Goal: Task Accomplishment & Management: Use online tool/utility

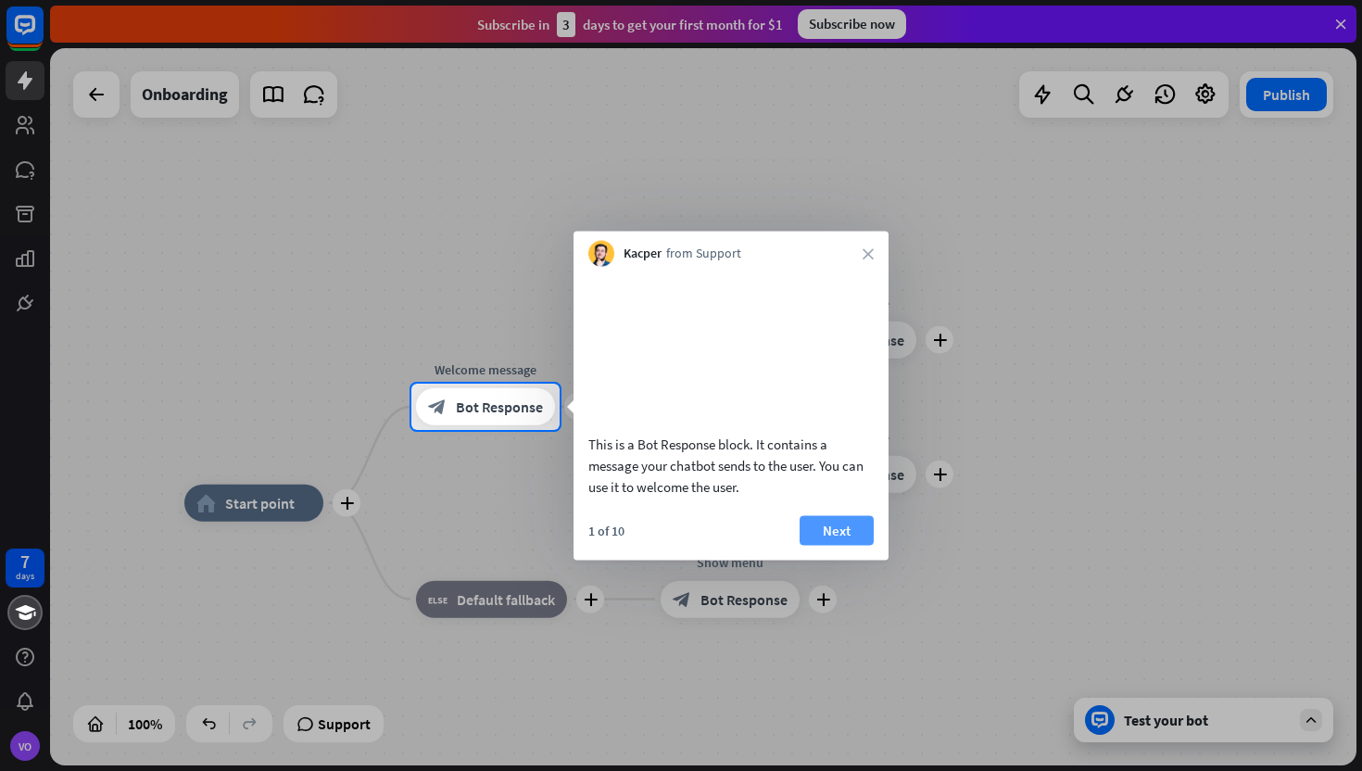
click at [848, 545] on button "Next" at bounding box center [837, 530] width 74 height 30
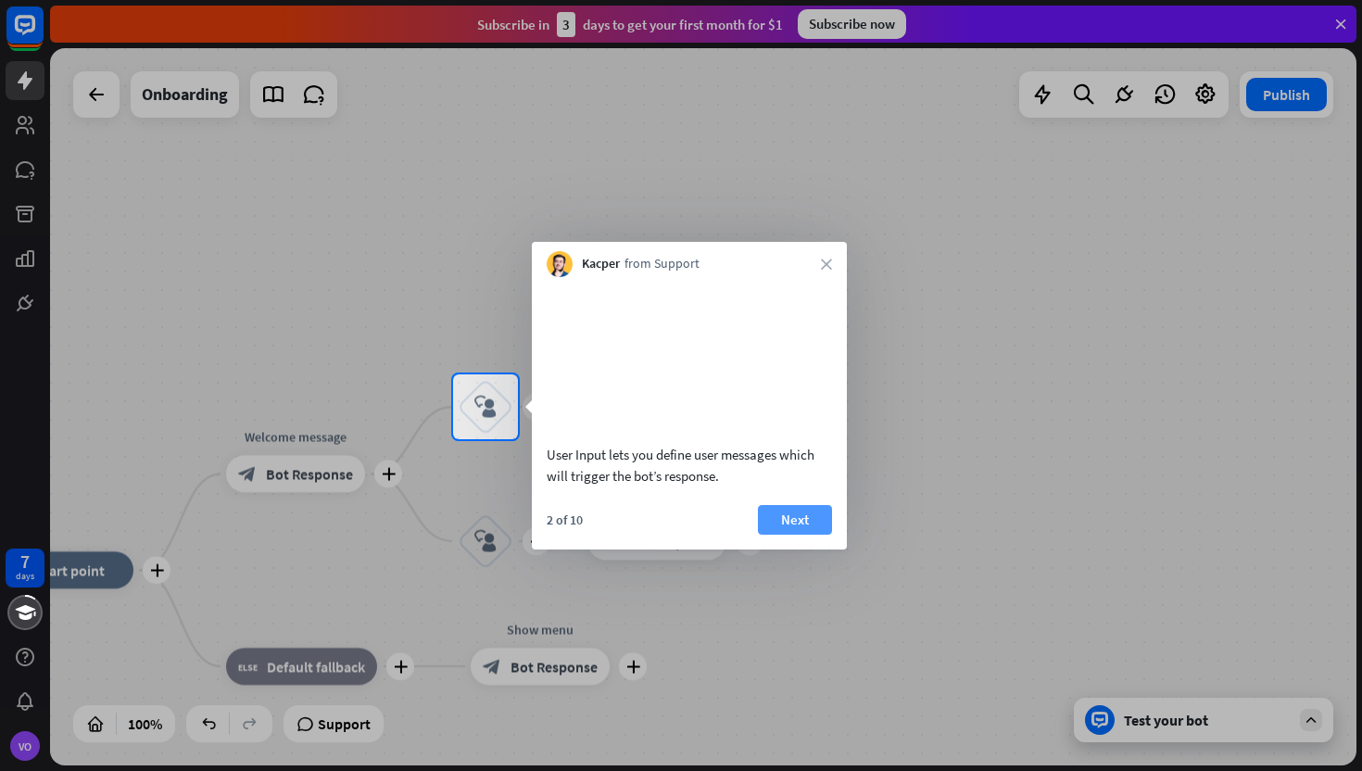
click at [801, 535] on button "Next" at bounding box center [795, 520] width 74 height 30
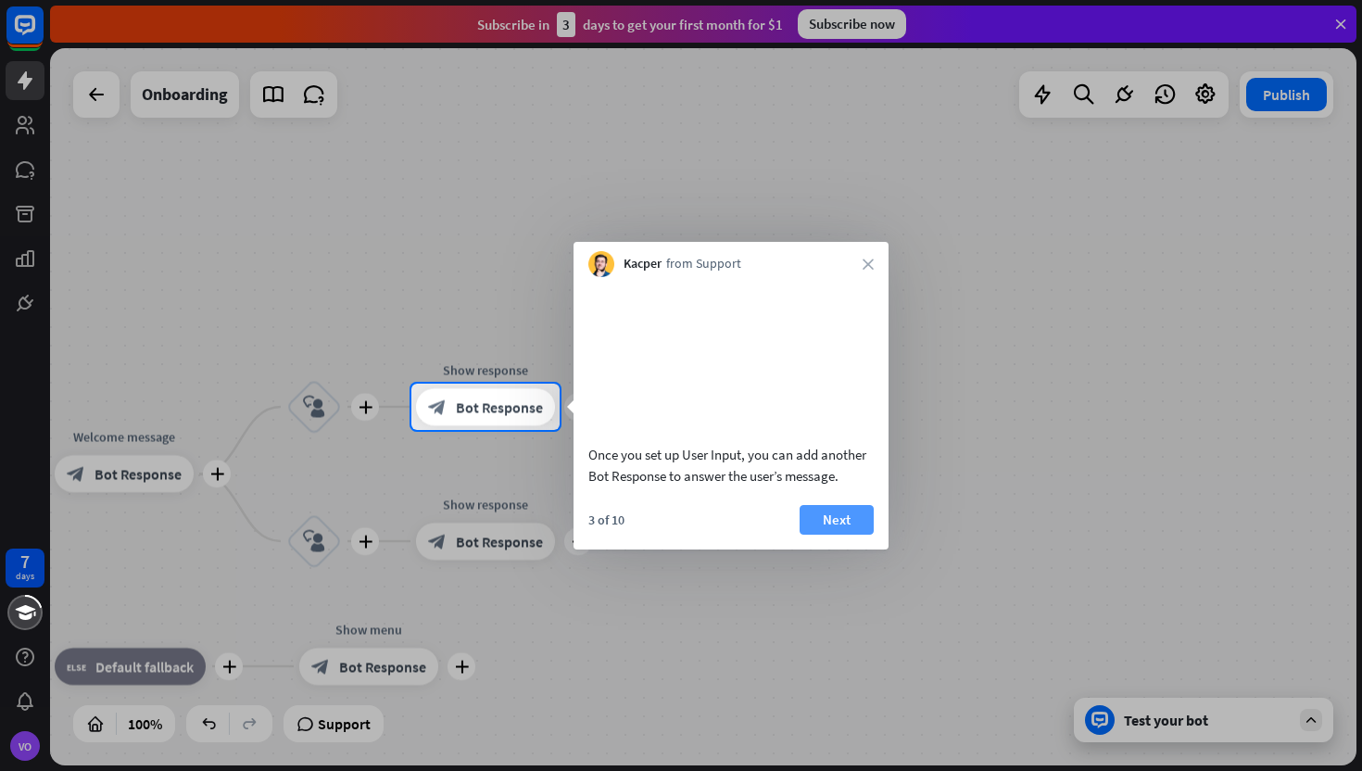
click at [831, 535] on button "Next" at bounding box center [837, 520] width 74 height 30
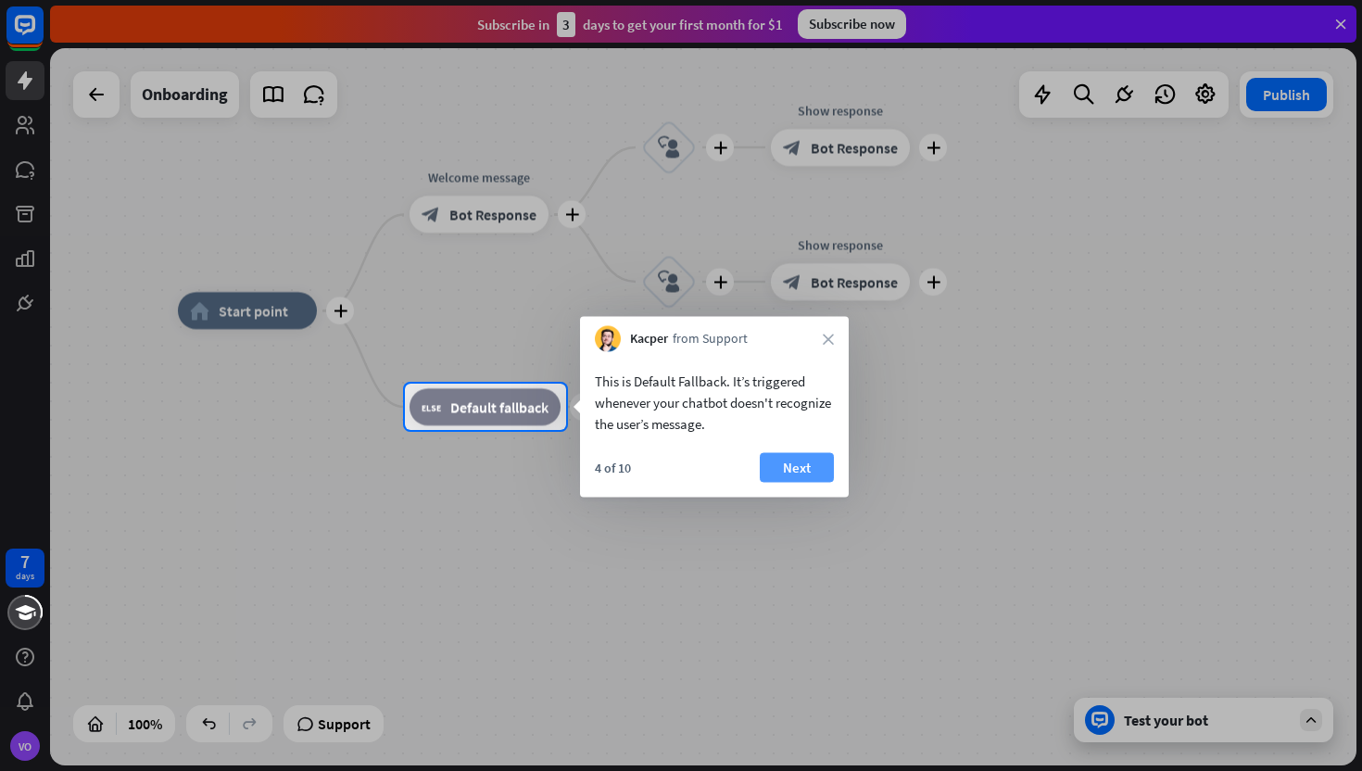
click at [803, 471] on button "Next" at bounding box center [797, 468] width 74 height 30
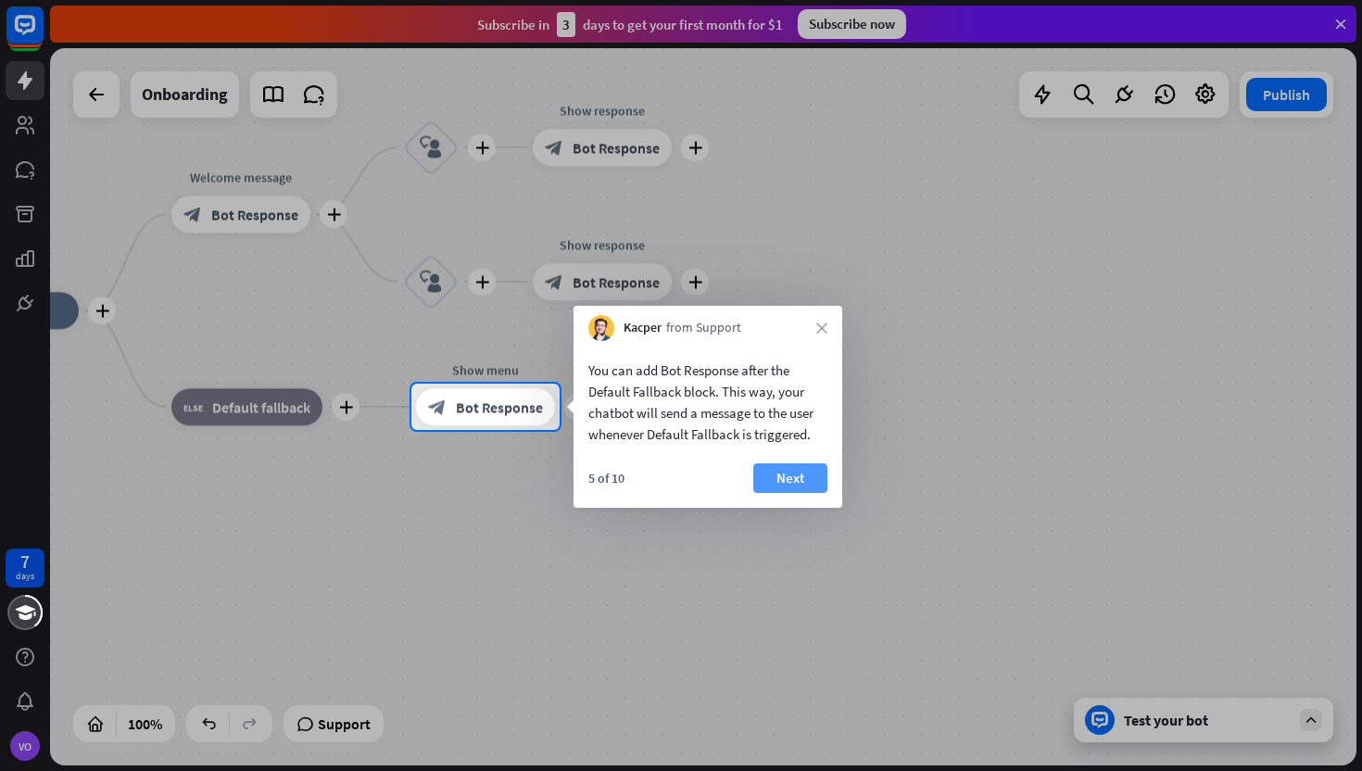
click at [800, 478] on button "Next" at bounding box center [790, 478] width 74 height 30
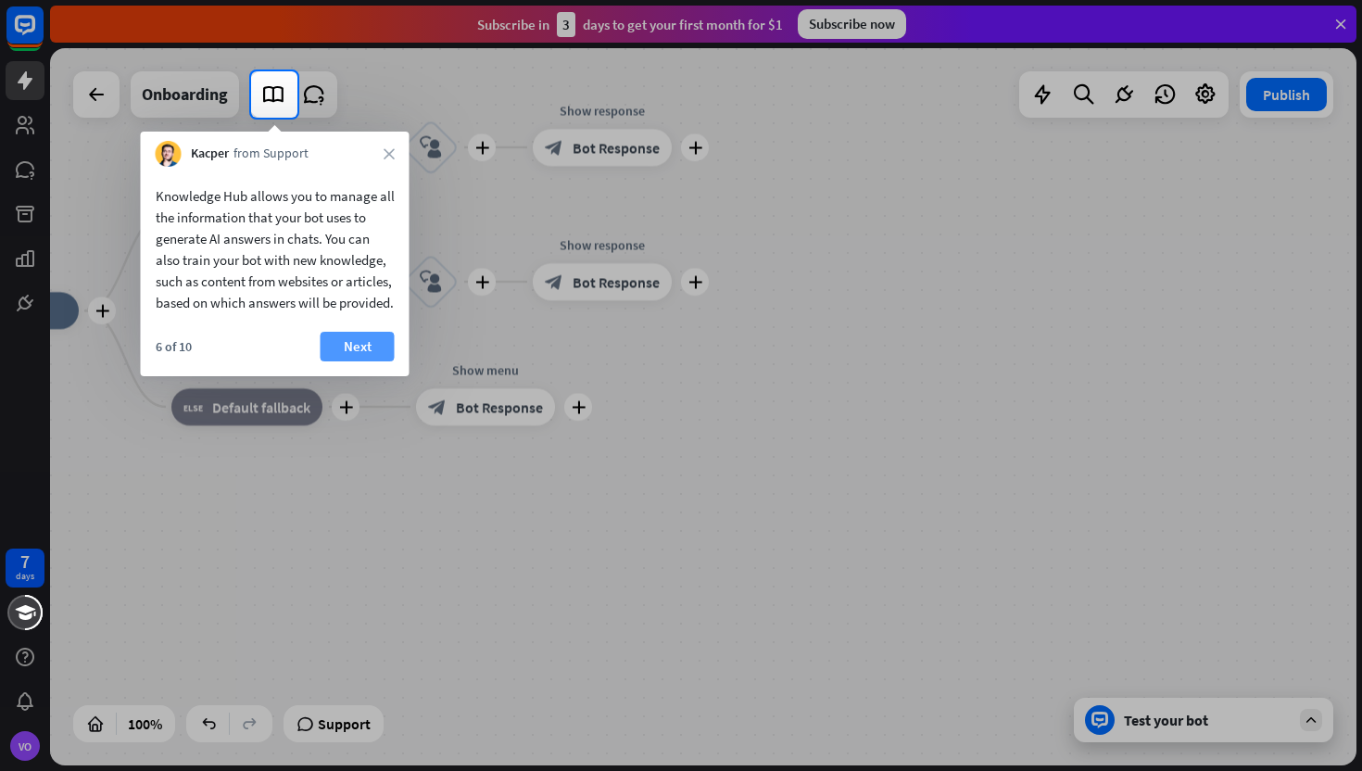
click at [351, 359] on button "Next" at bounding box center [358, 347] width 74 height 30
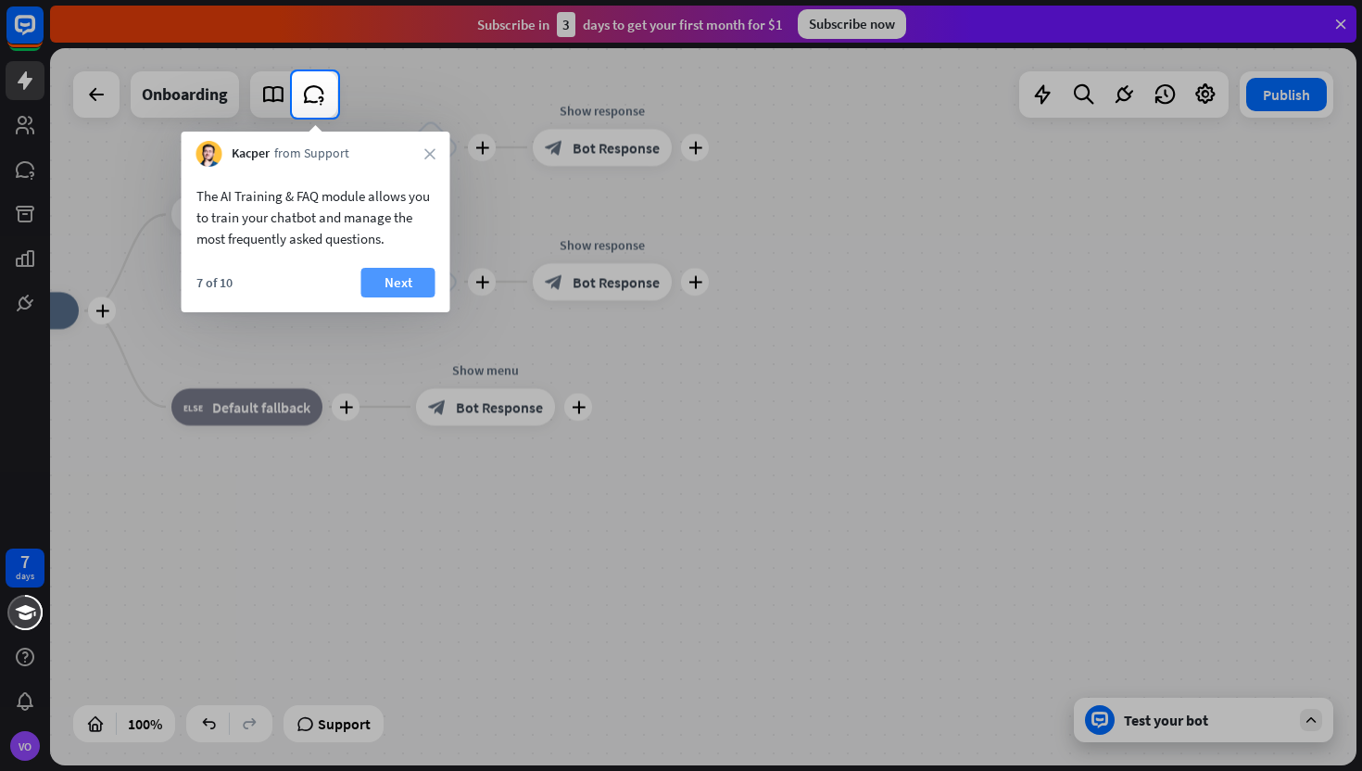
click at [402, 280] on button "Next" at bounding box center [398, 283] width 74 height 30
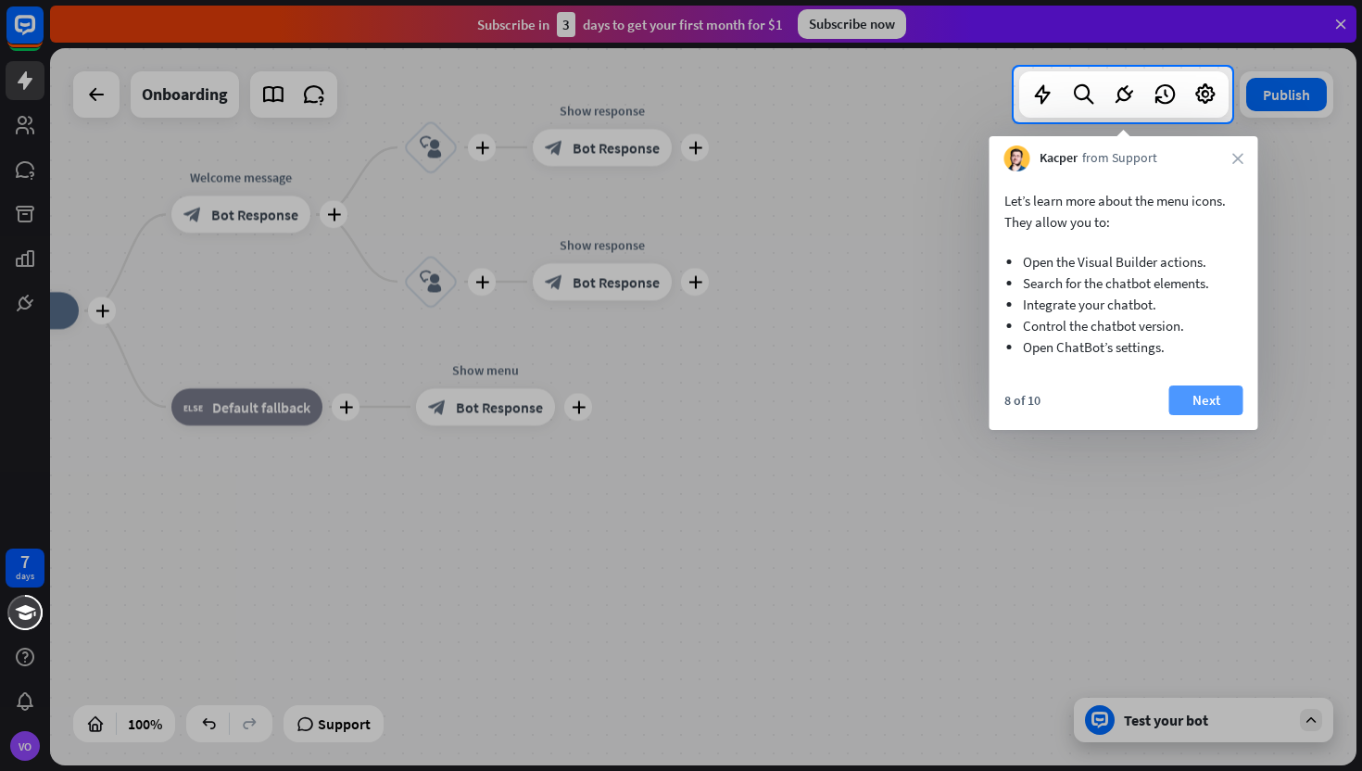
click at [1197, 396] on button "Next" at bounding box center [1206, 400] width 74 height 30
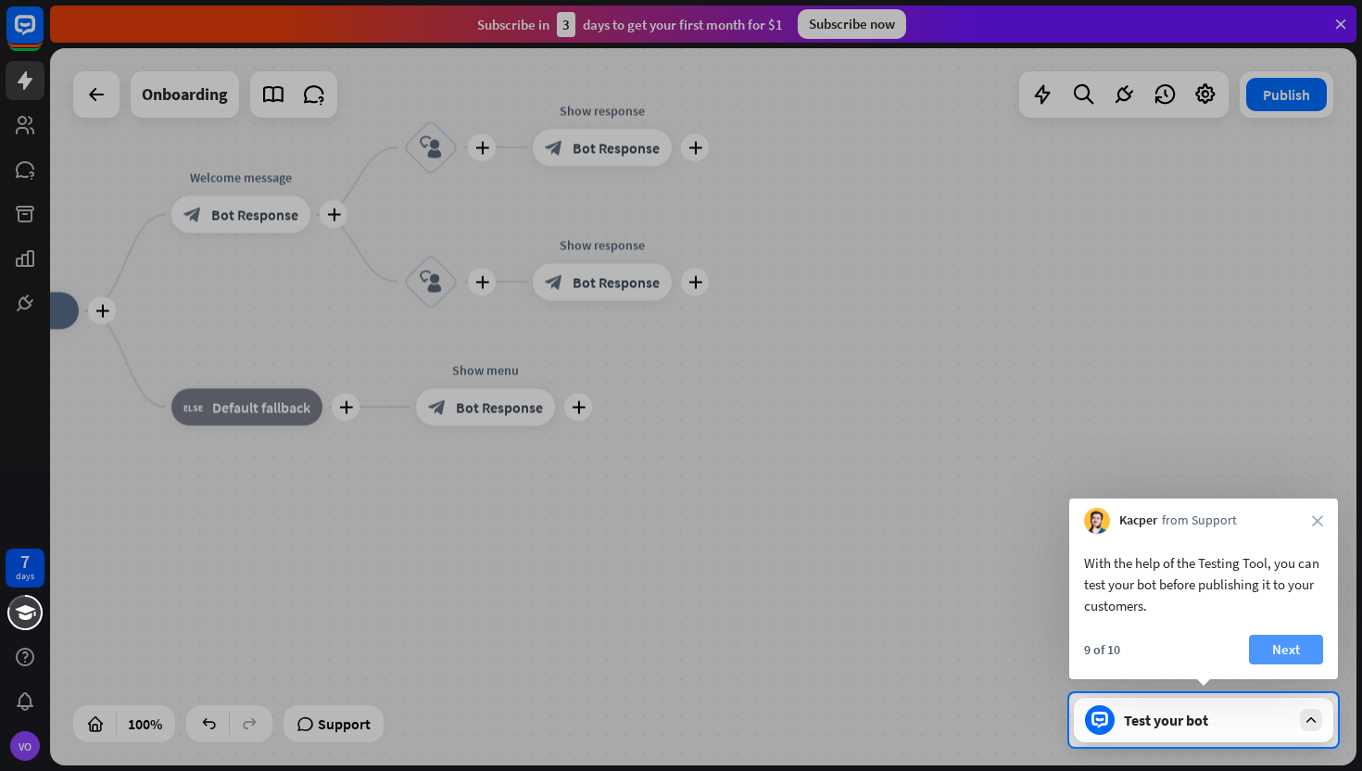
click at [1284, 650] on button "Next" at bounding box center [1286, 650] width 74 height 30
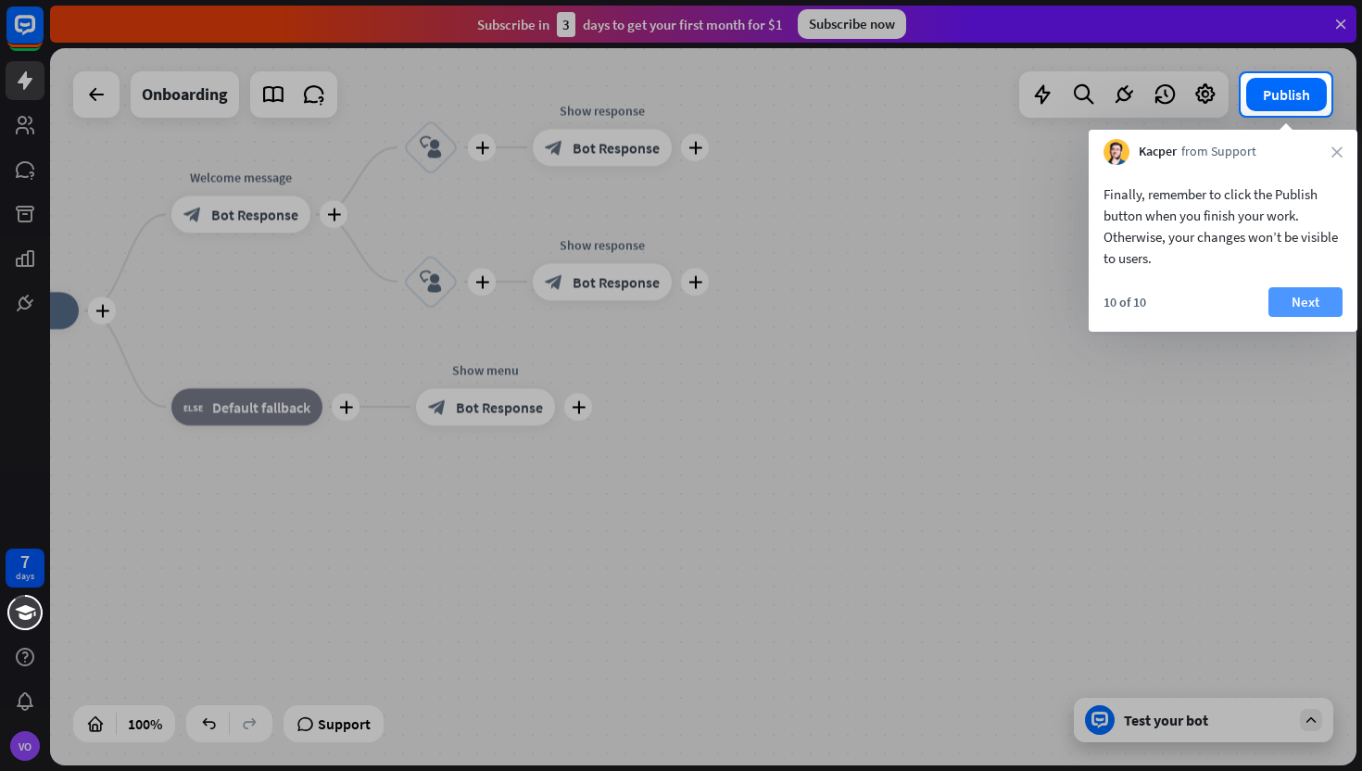
click at [1300, 302] on button "Next" at bounding box center [1305, 302] width 74 height 30
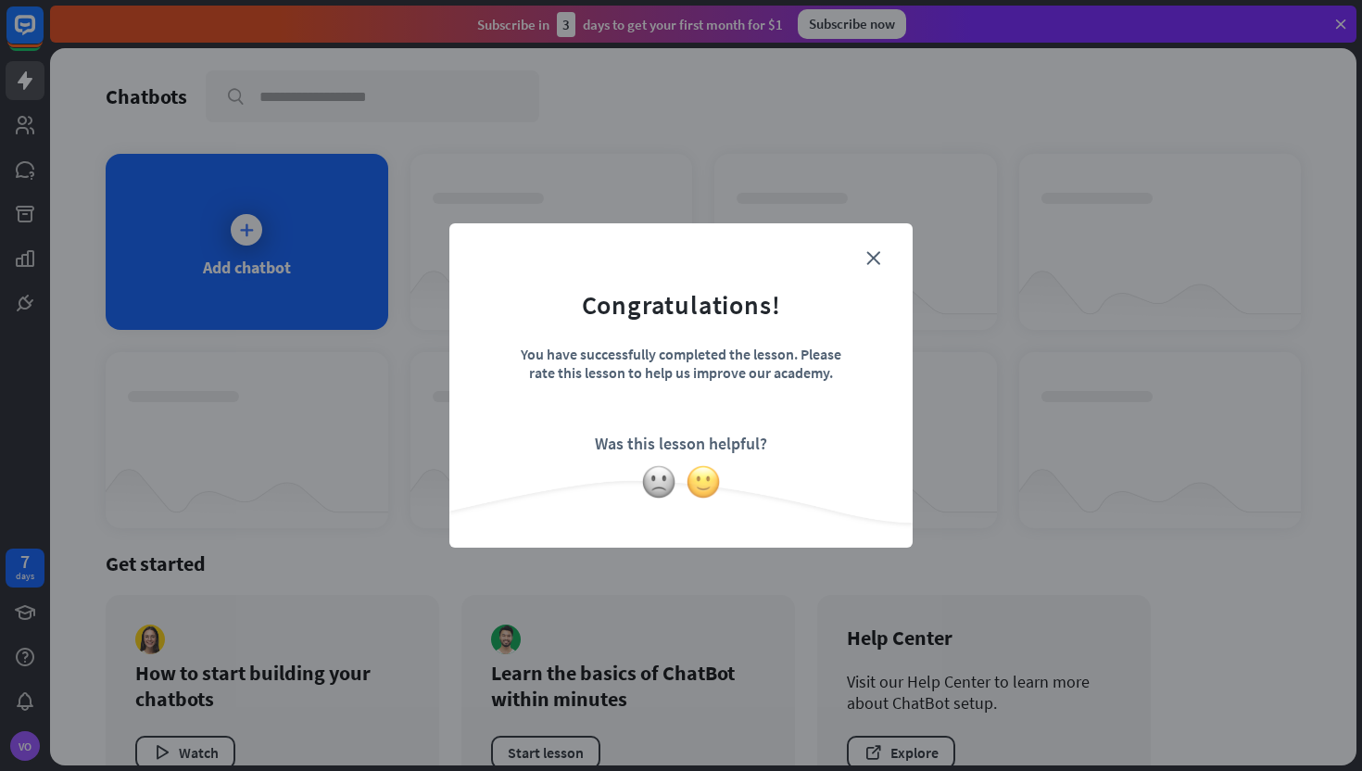
click at [692, 479] on img at bounding box center [703, 481] width 35 height 35
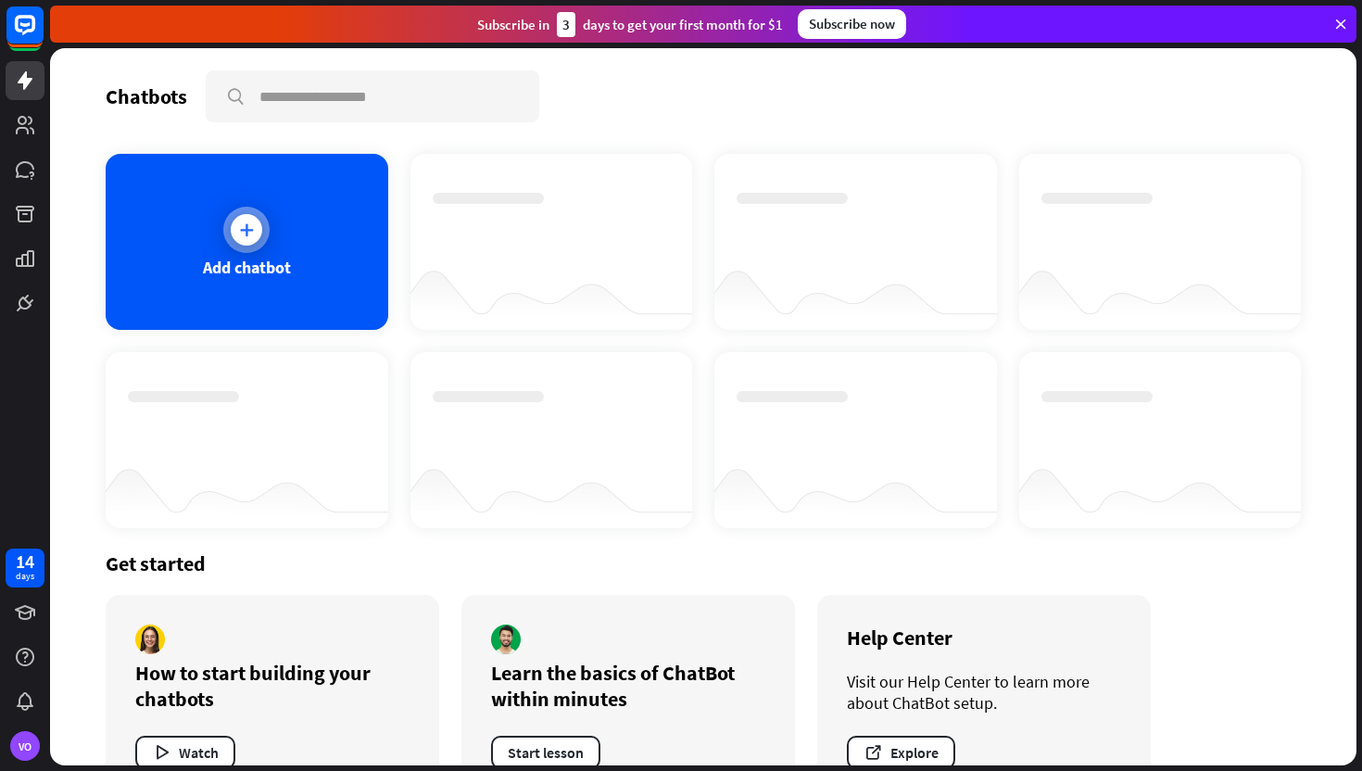
click at [258, 258] on div "Add chatbot" at bounding box center [247, 267] width 88 height 21
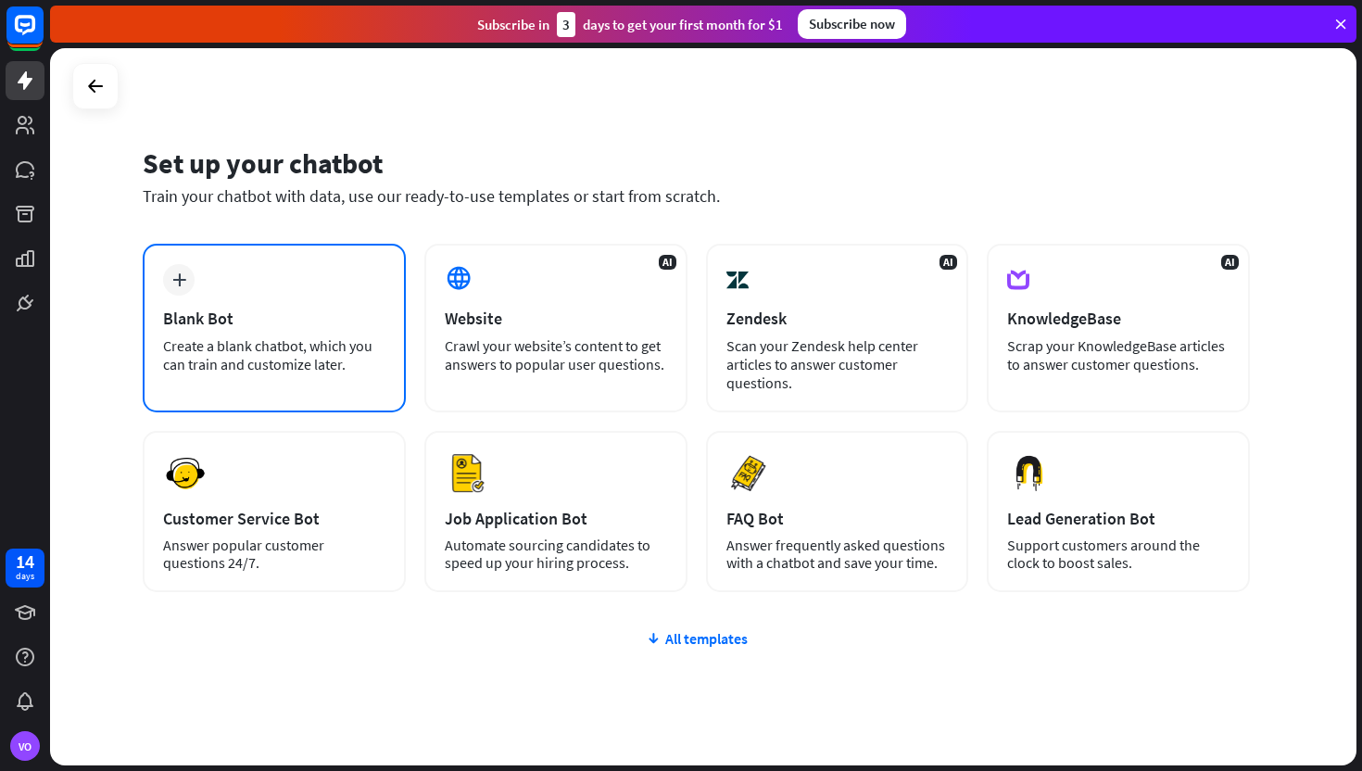
click at [234, 315] on div "Blank Bot" at bounding box center [274, 318] width 222 height 21
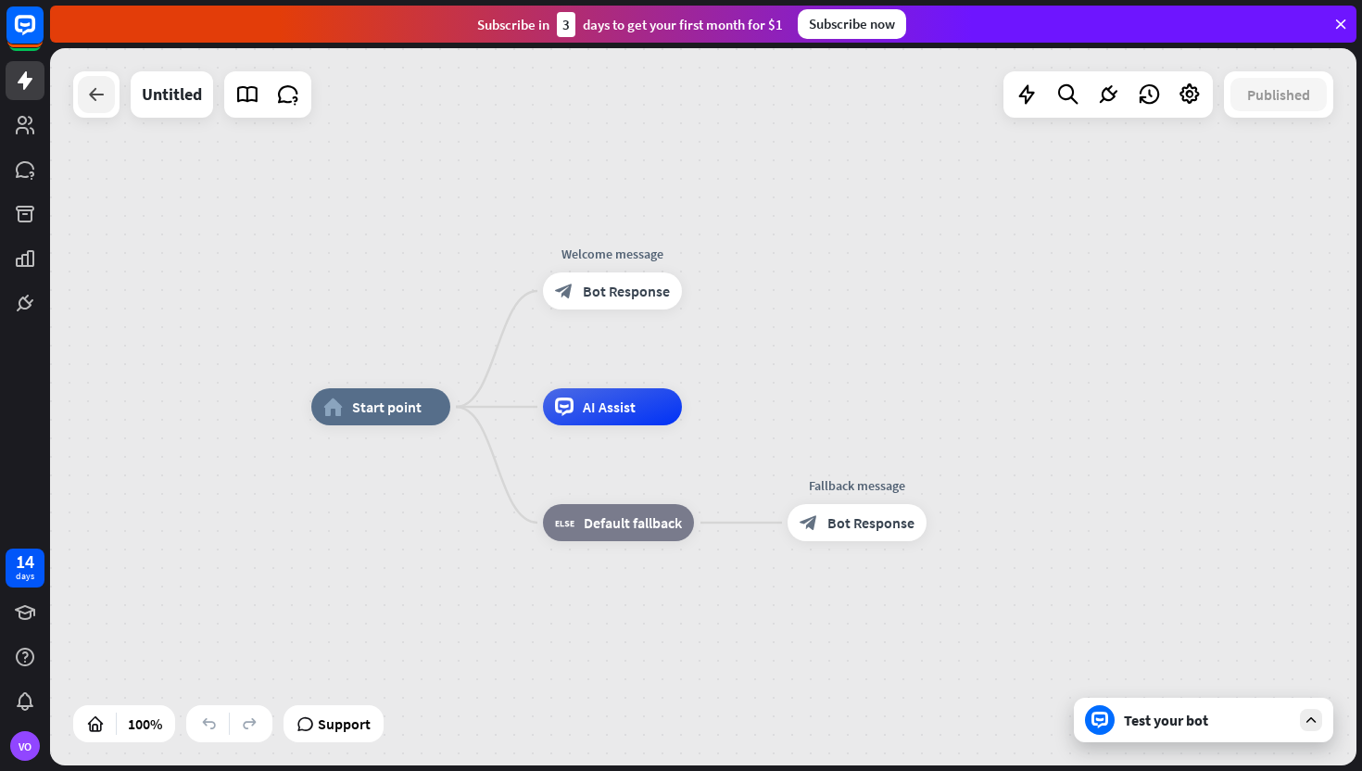
click at [93, 109] on div at bounding box center [96, 94] width 37 height 37
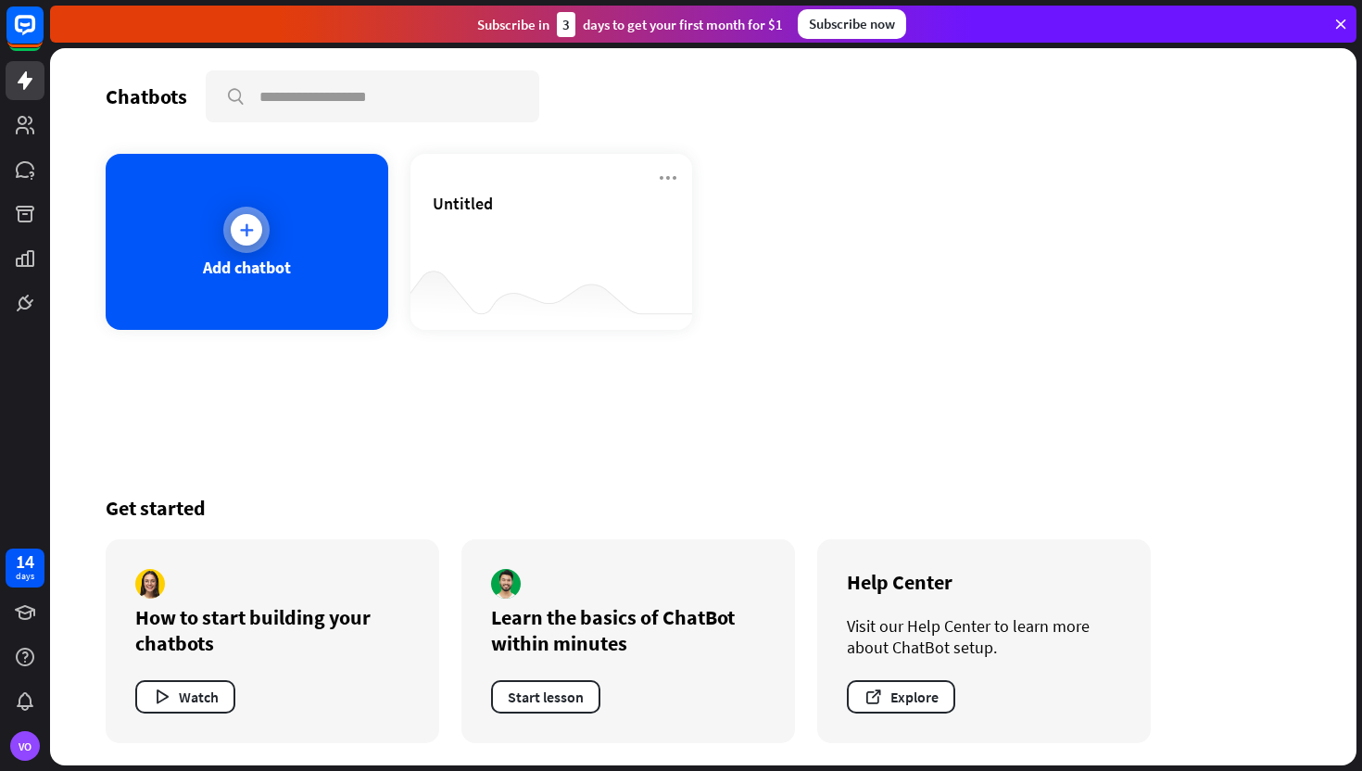
click at [352, 243] on div "Add chatbot" at bounding box center [247, 242] width 283 height 176
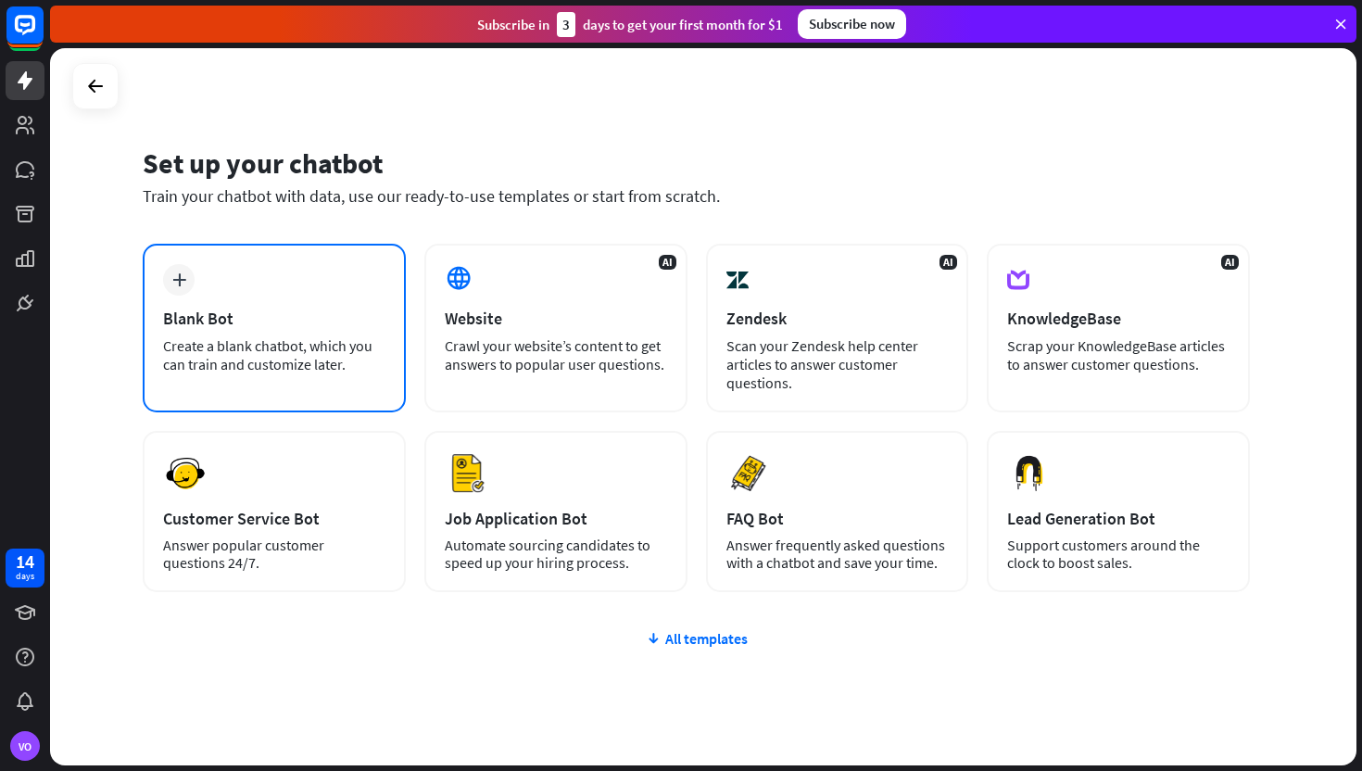
click at [290, 310] on div "Blank Bot" at bounding box center [274, 318] width 222 height 21
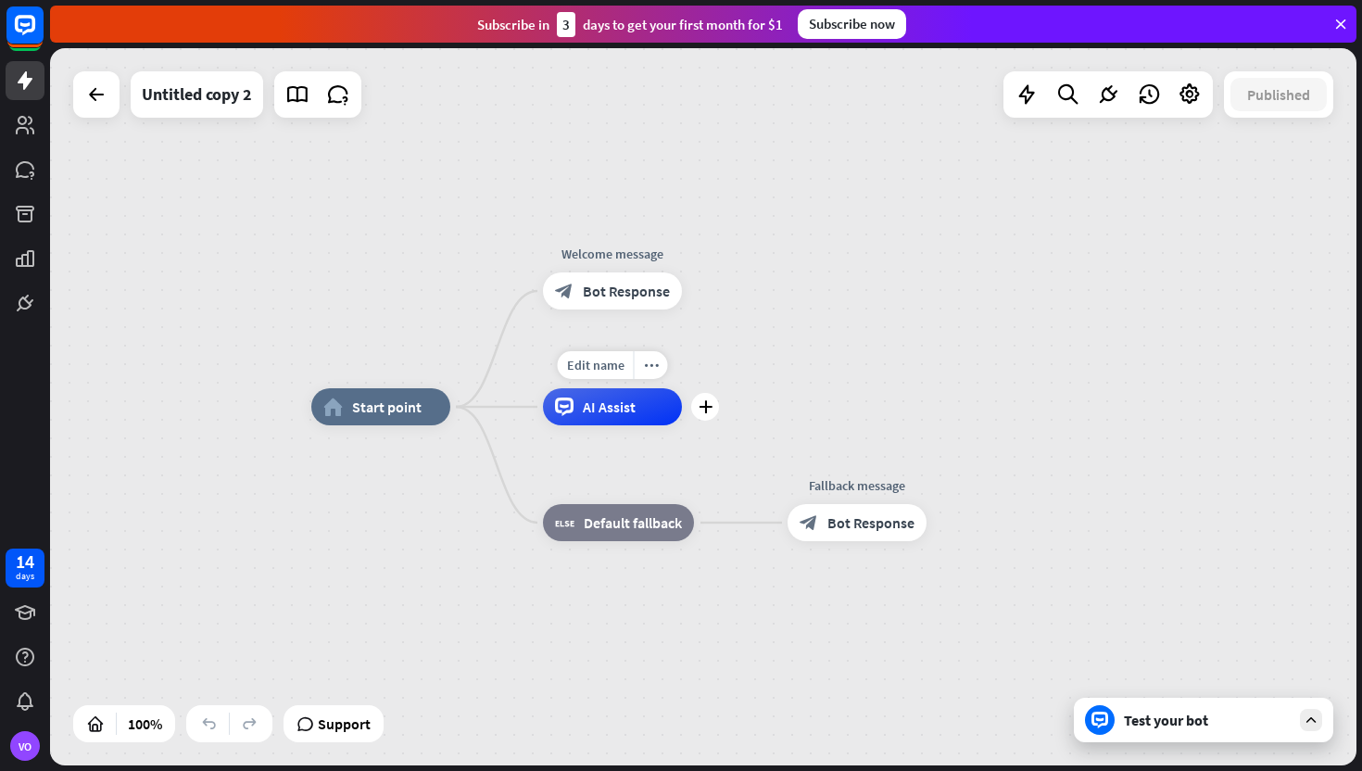
click at [611, 417] on div "AI Assist" at bounding box center [612, 406] width 139 height 37
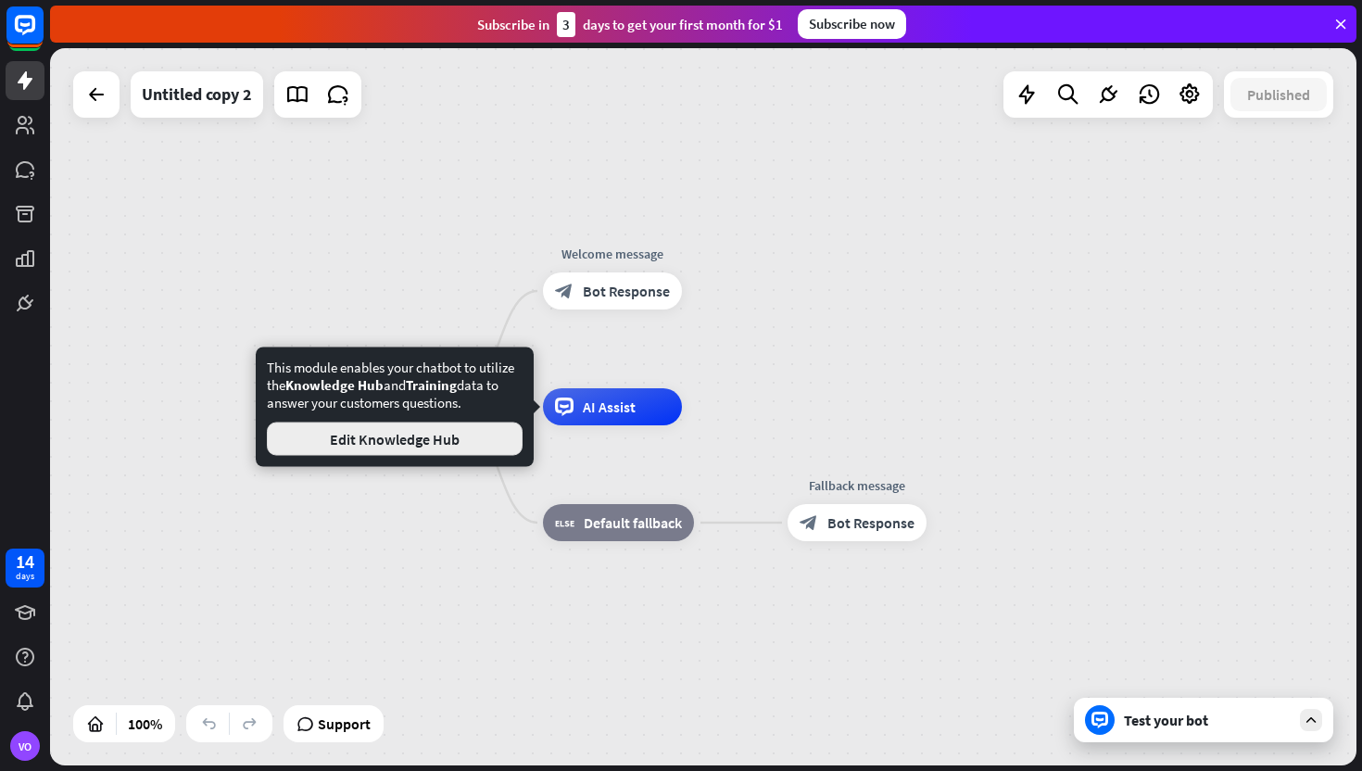
click at [466, 450] on button "Edit Knowledge Hub" at bounding box center [395, 438] width 256 height 33
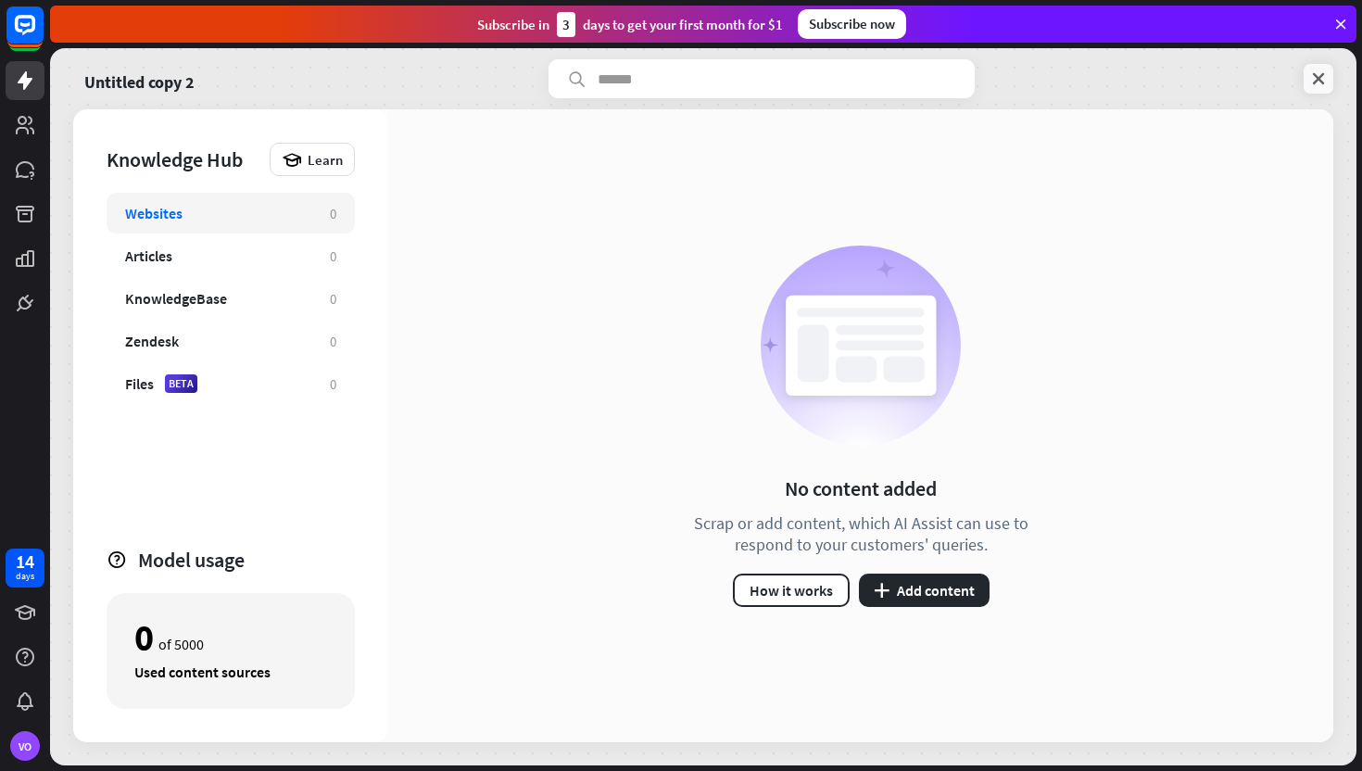
click at [1313, 71] on icon at bounding box center [1318, 78] width 19 height 19
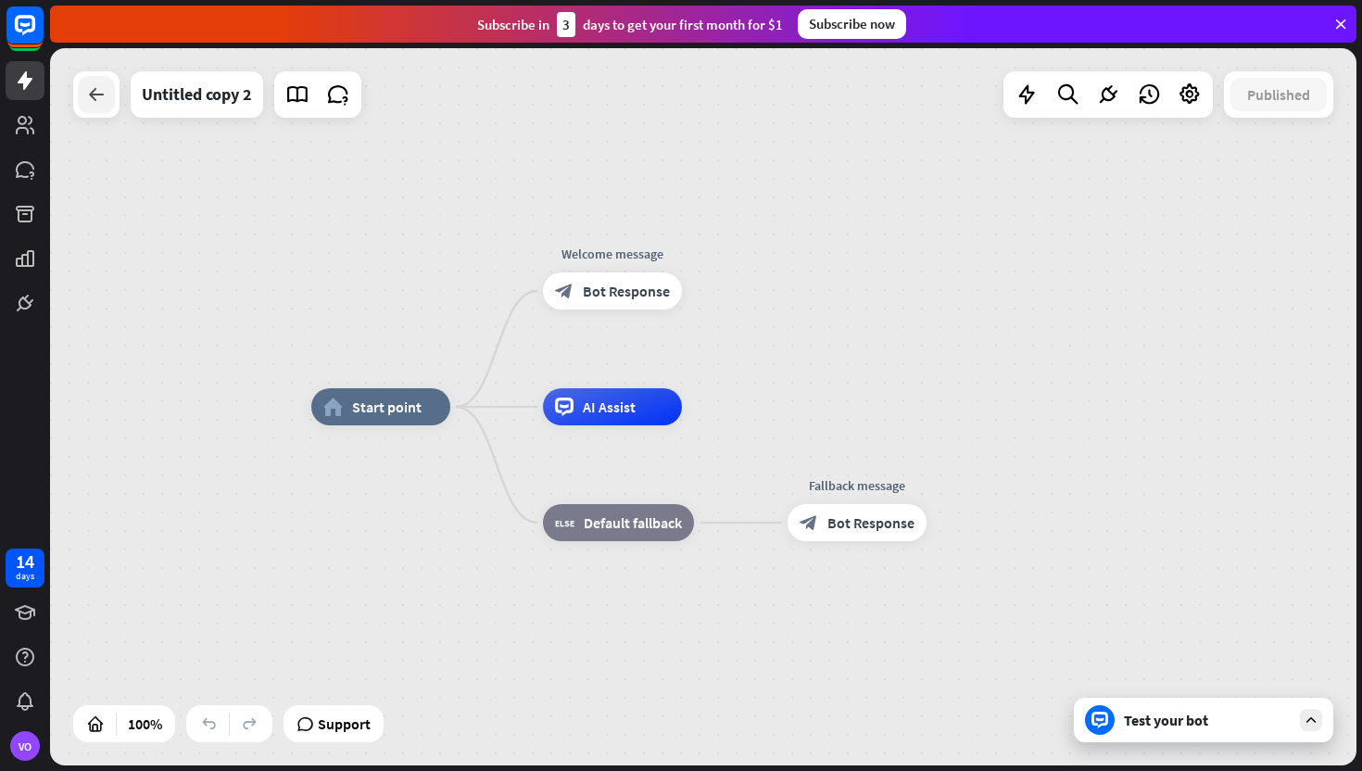
click at [97, 106] on div at bounding box center [96, 94] width 37 height 37
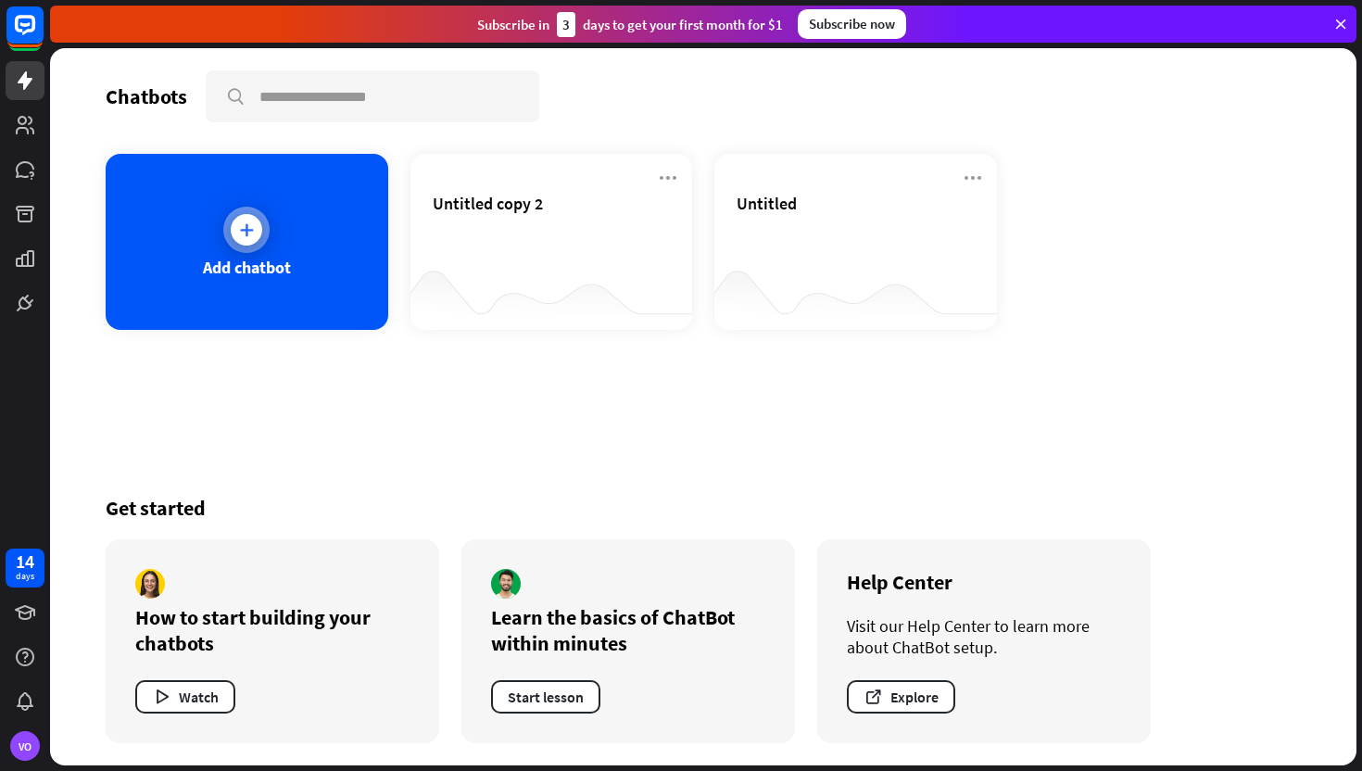
click at [208, 182] on div "Add chatbot" at bounding box center [247, 242] width 283 height 176
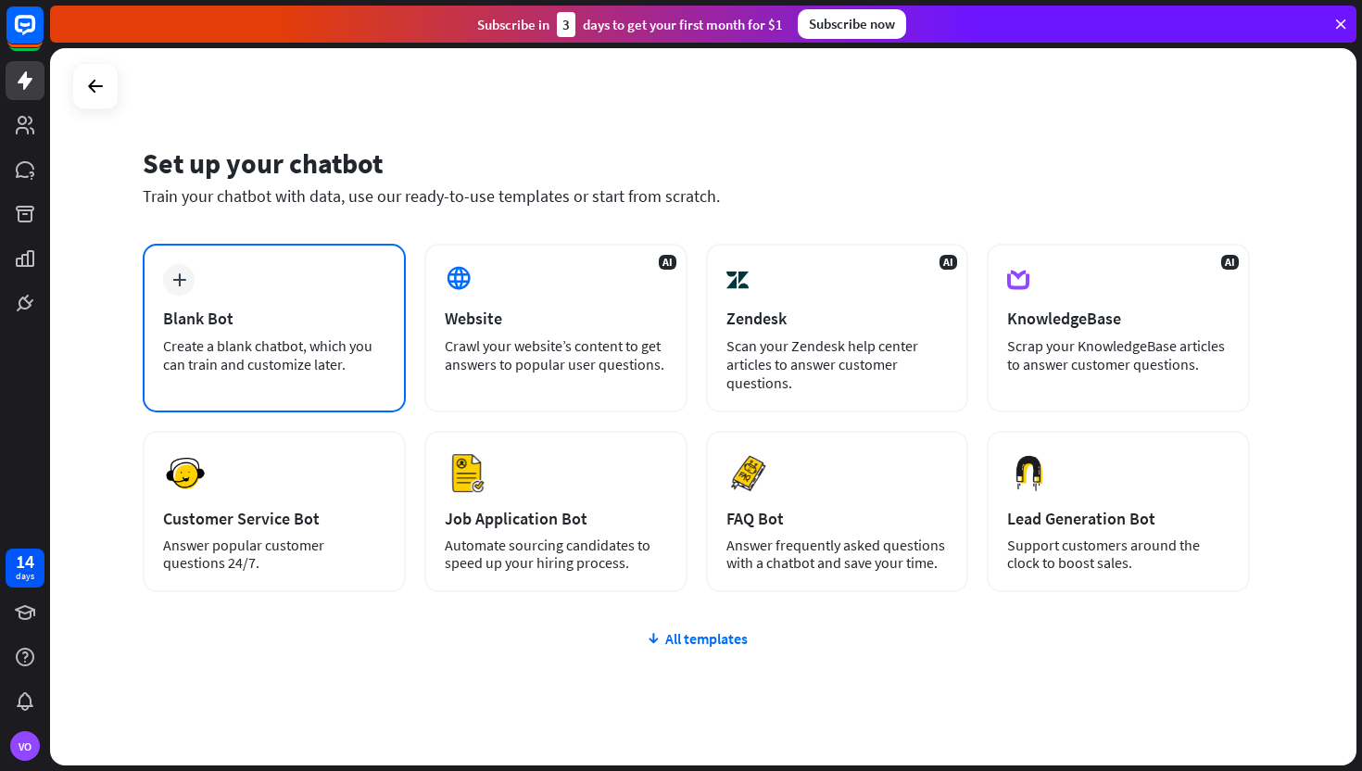
click at [296, 311] on div "Blank Bot" at bounding box center [274, 318] width 222 height 21
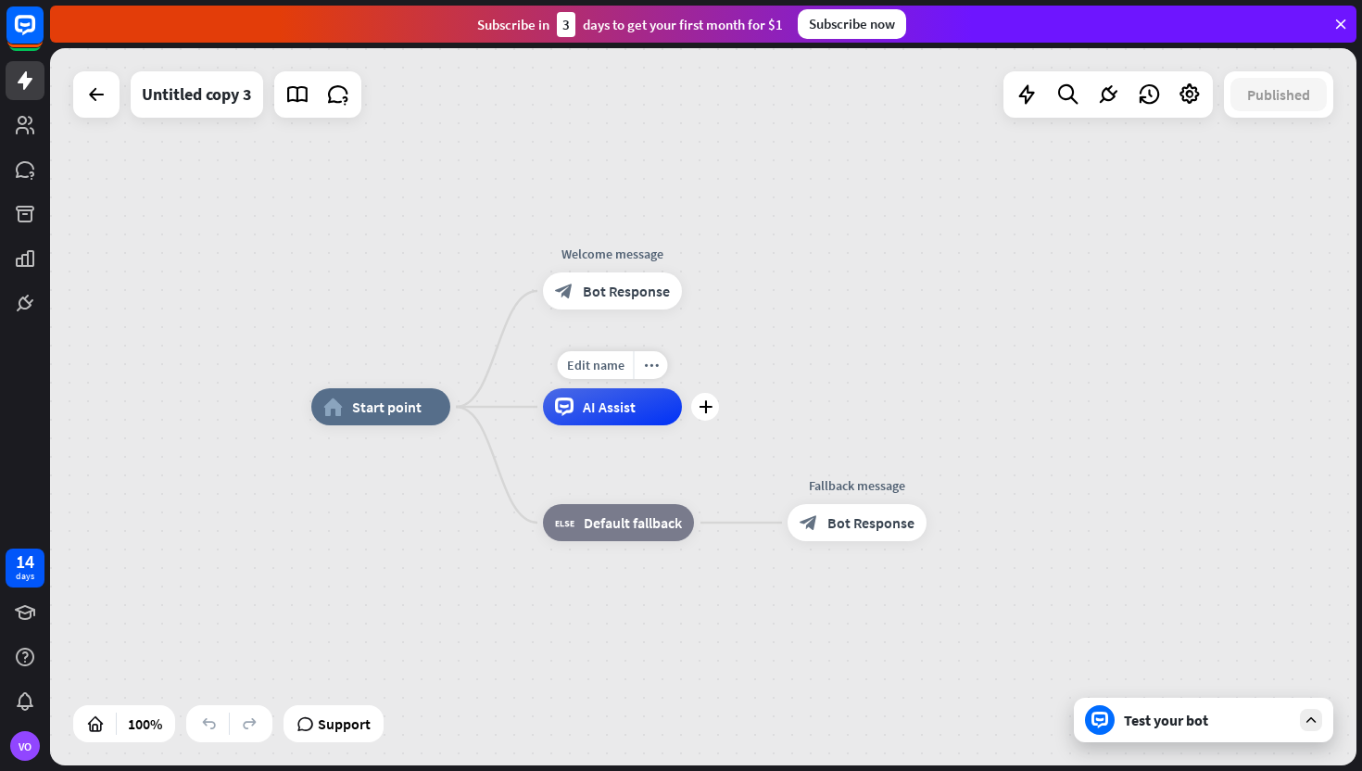
click at [624, 401] on span "AI Assist" at bounding box center [609, 406] width 53 height 19
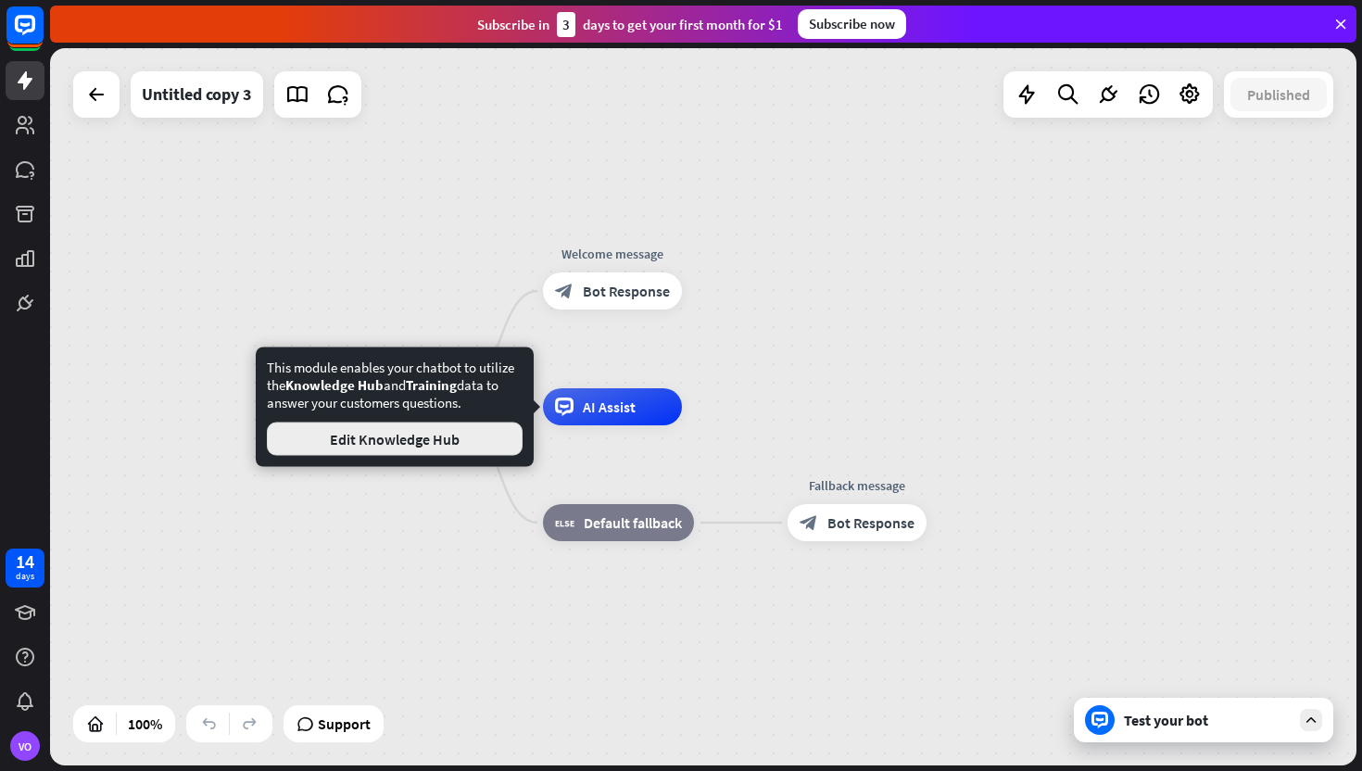
click at [326, 446] on button "Edit Knowledge Hub" at bounding box center [395, 438] width 256 height 33
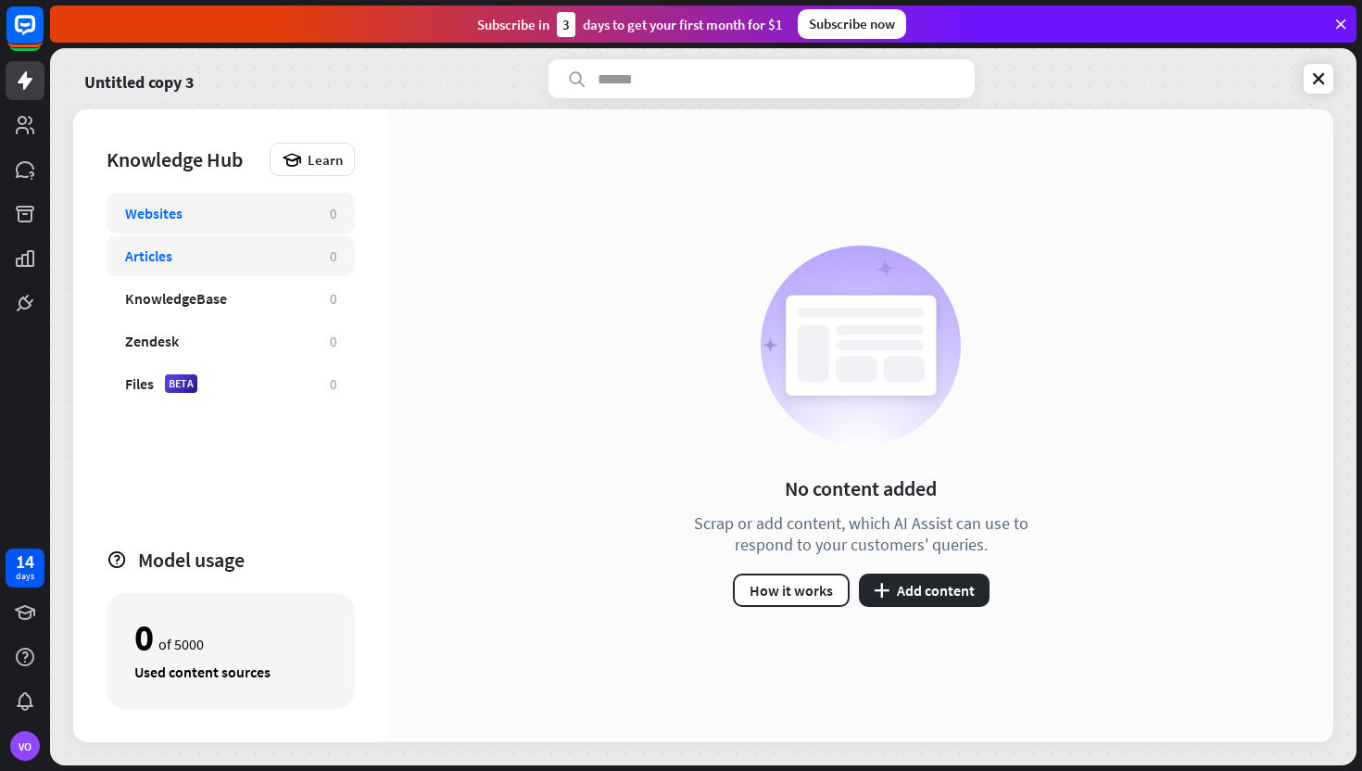
click at [171, 261] on div "Articles" at bounding box center [148, 255] width 47 height 19
click at [203, 306] on div "KnowledgeBase" at bounding box center [176, 298] width 102 height 19
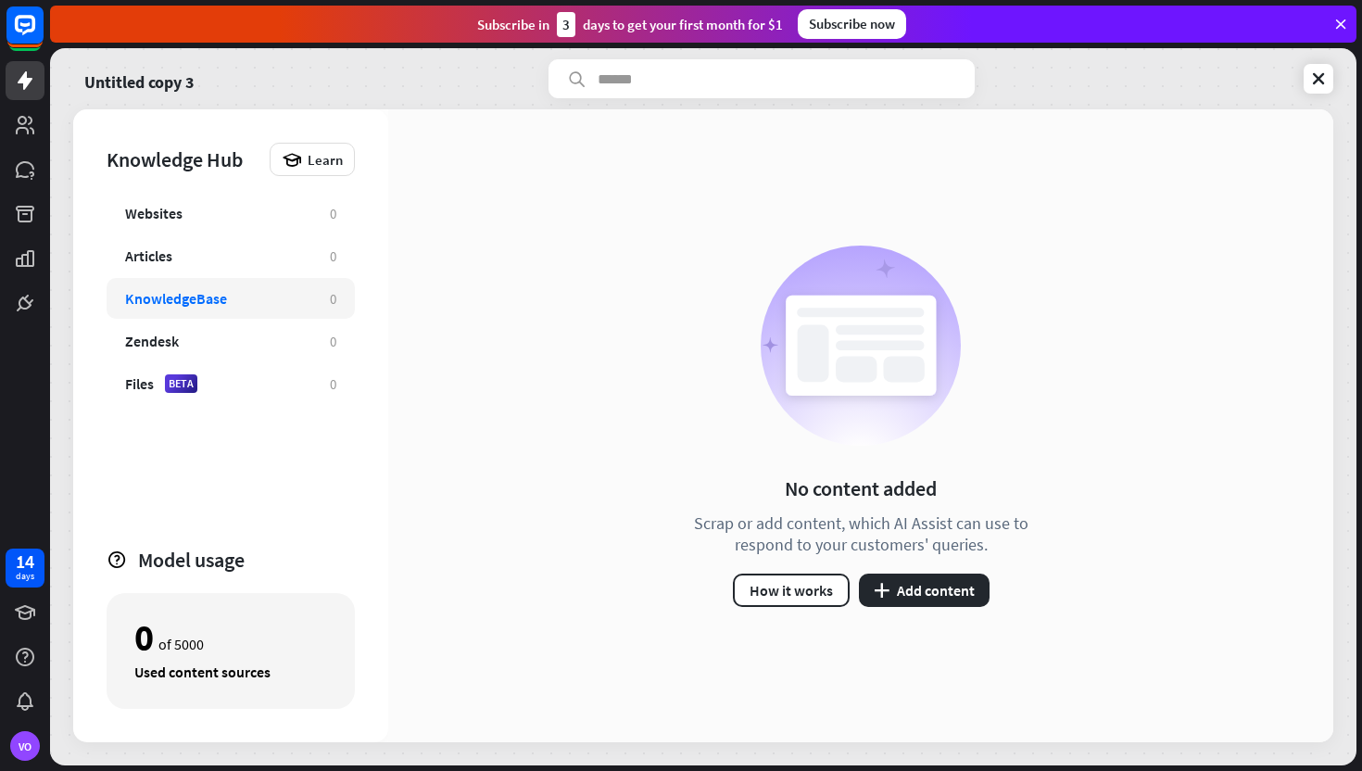
click at [202, 302] on div "KnowledgeBase" at bounding box center [176, 298] width 102 height 19
click at [226, 296] on div "KnowledgeBase" at bounding box center [176, 298] width 102 height 19
click at [231, 233] on div "Websites 0 Articles 0 KnowledgeBase 0 Zendesk 0 Files BETA 0" at bounding box center [231, 361] width 248 height 337
click at [232, 219] on div "Websites" at bounding box center [218, 213] width 186 height 19
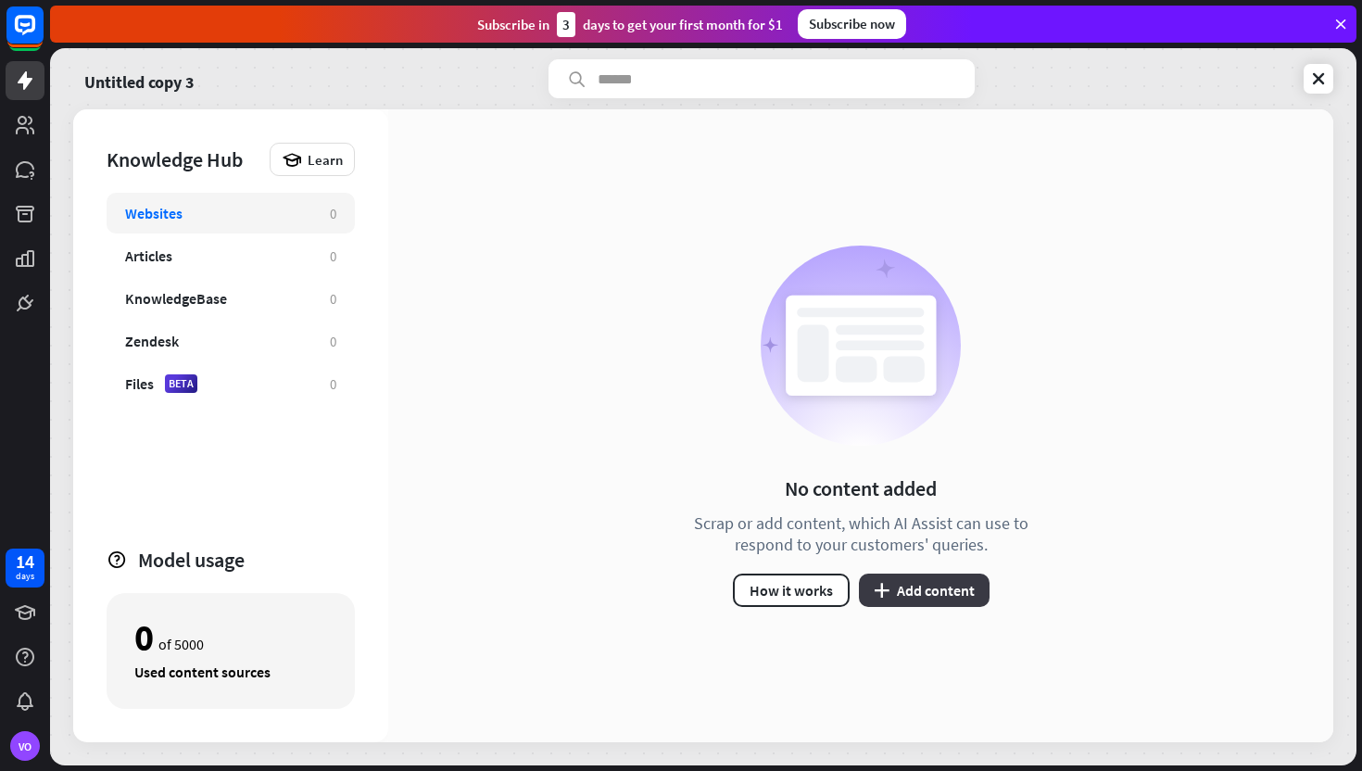
click at [958, 591] on button "plus Add content" at bounding box center [924, 590] width 131 height 33
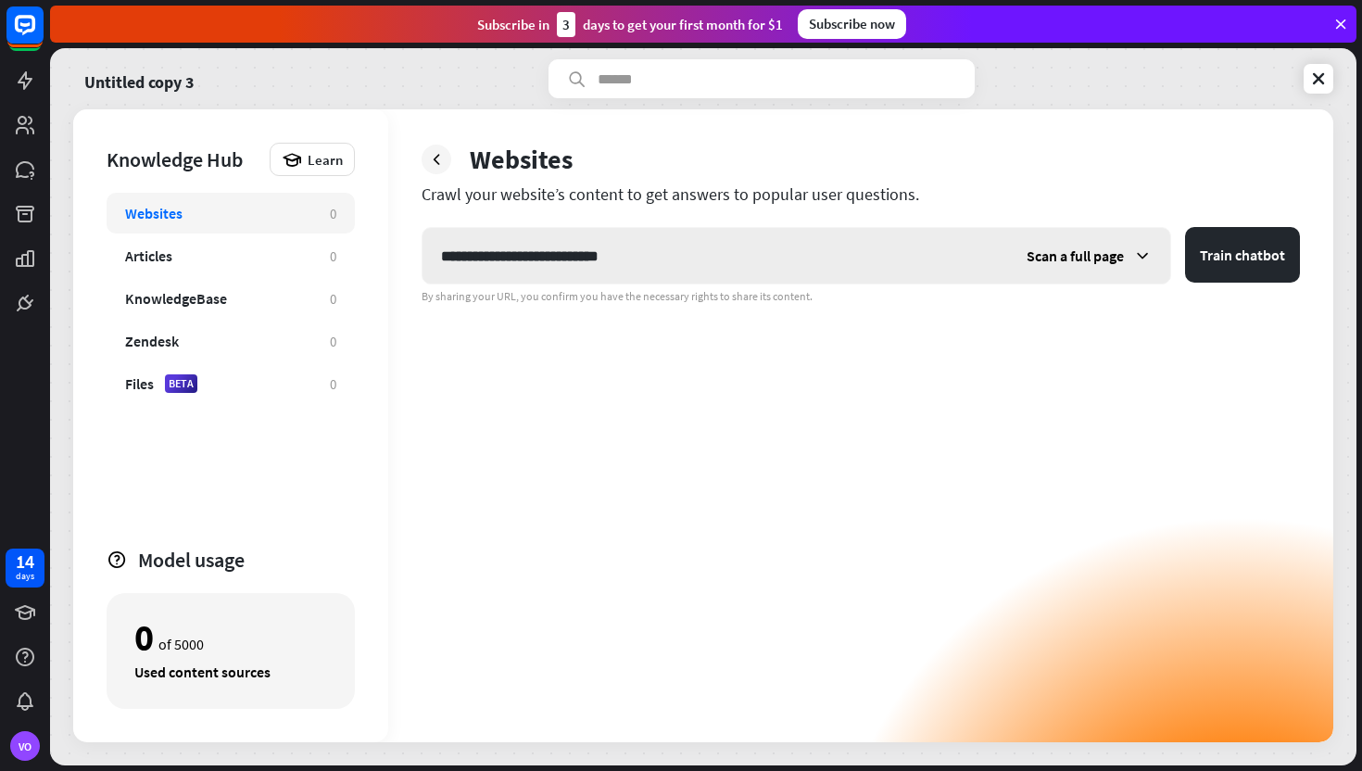
type input "**********"
click at [1155, 252] on div "Scan a full page" at bounding box center [1089, 256] width 162 height 56
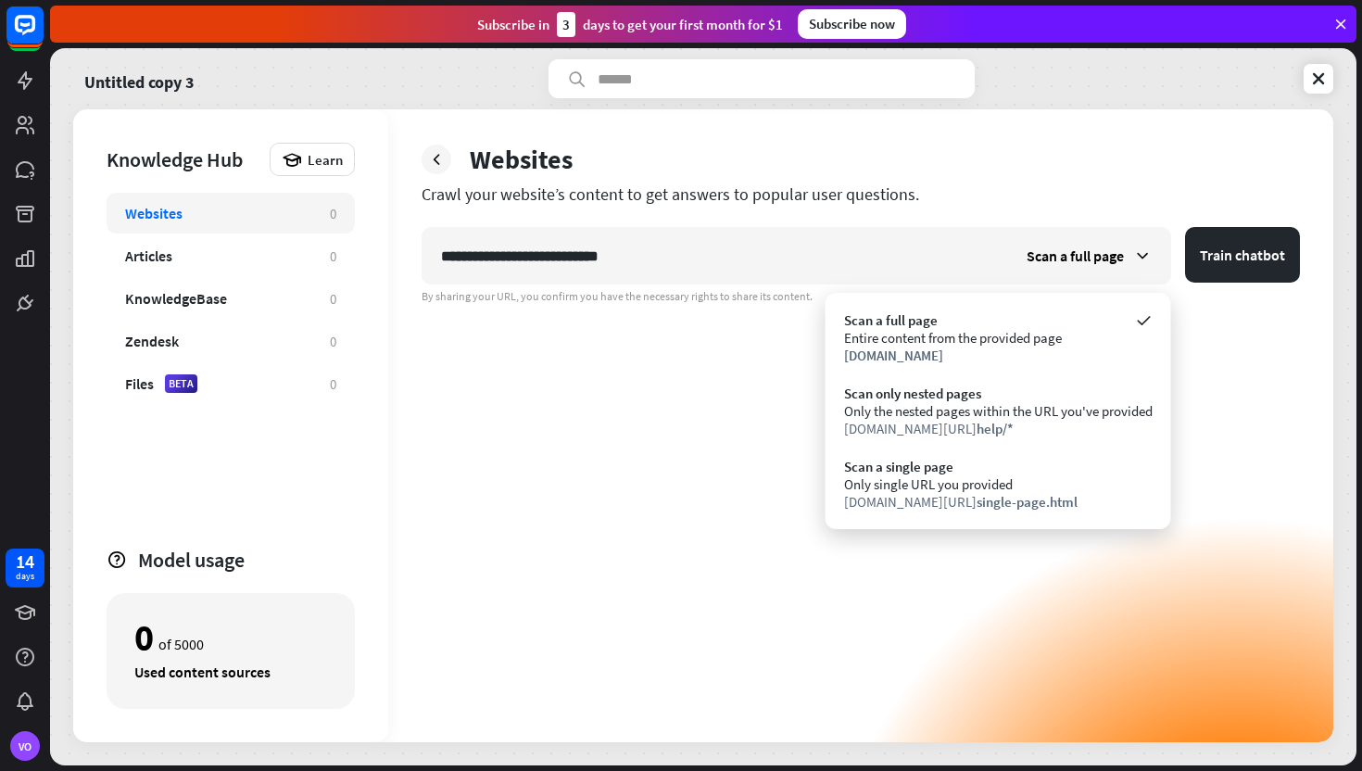
click at [1201, 383] on div "**********" at bounding box center [861, 484] width 878 height 515
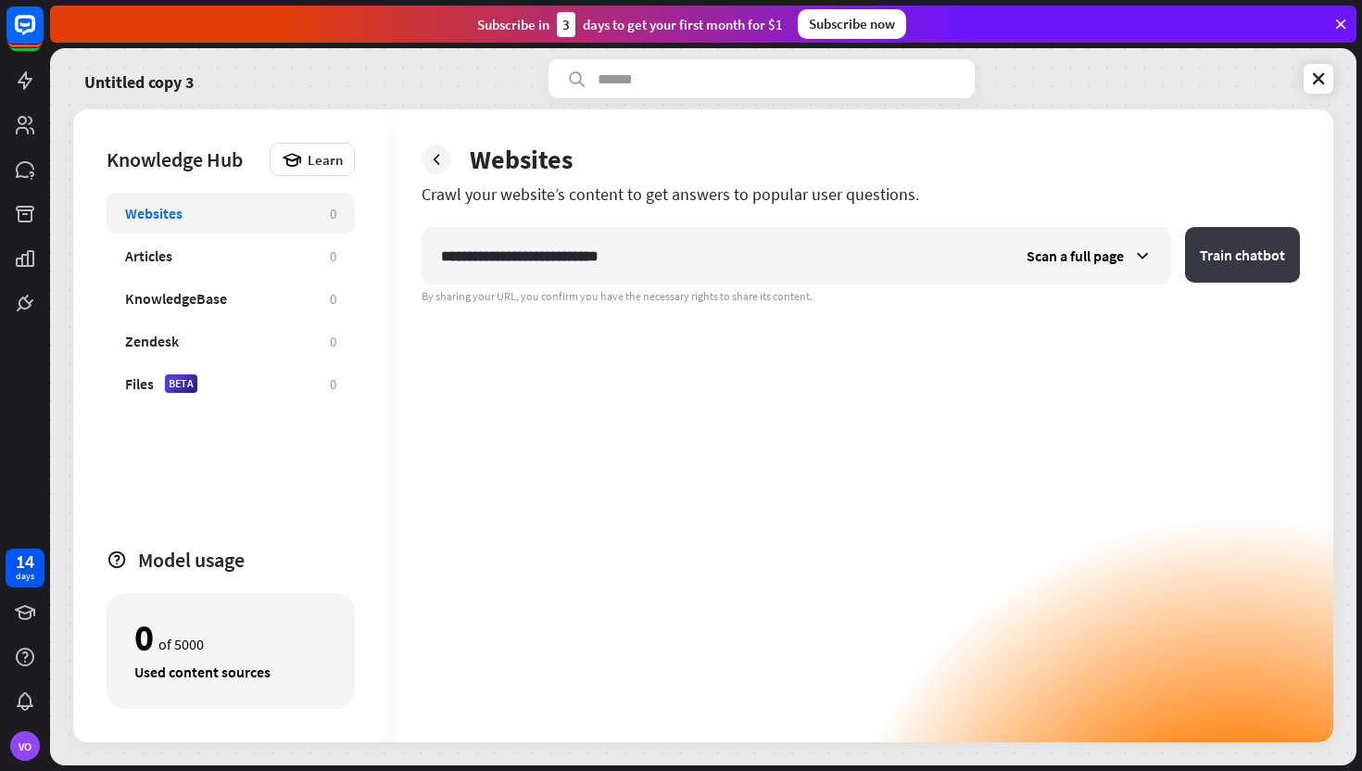
click at [1235, 259] on button "Train chatbot" at bounding box center [1242, 255] width 115 height 56
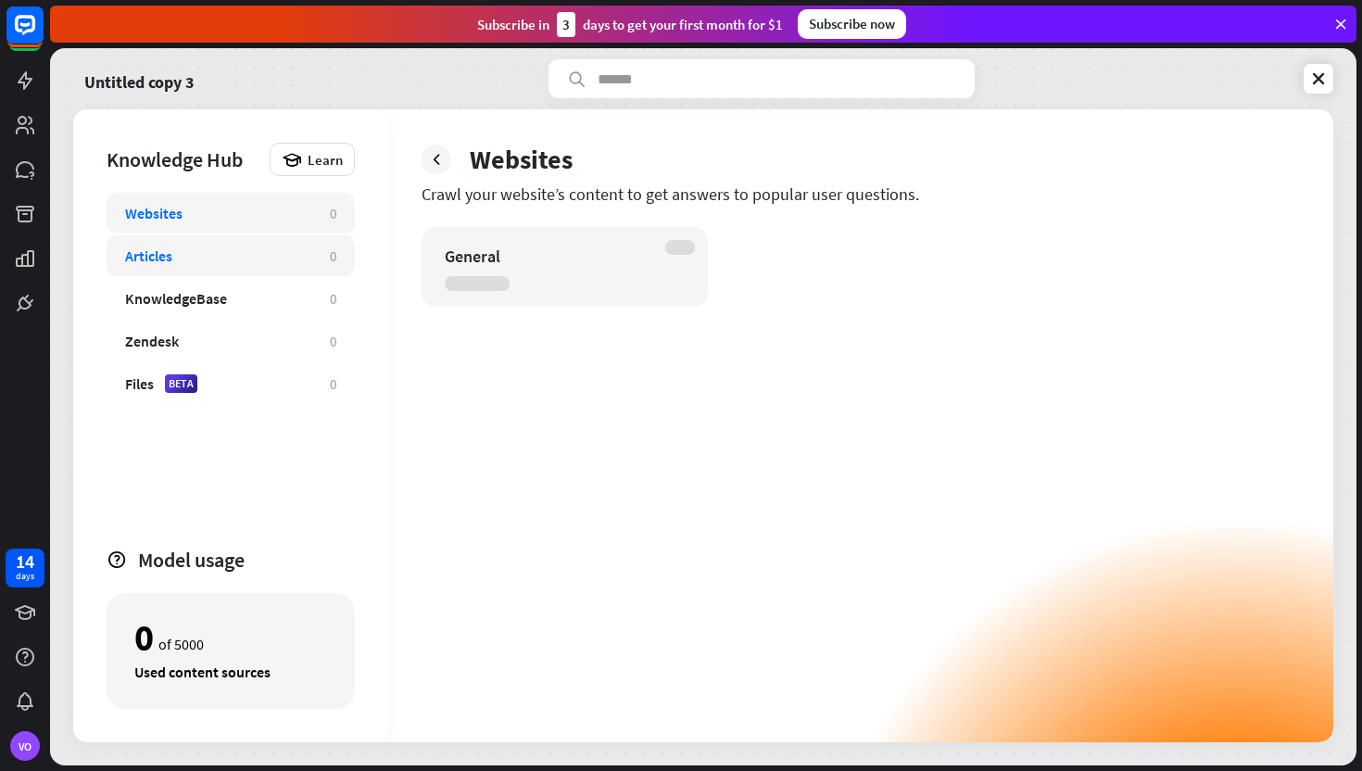
click at [175, 247] on div "Articles" at bounding box center [218, 255] width 186 height 19
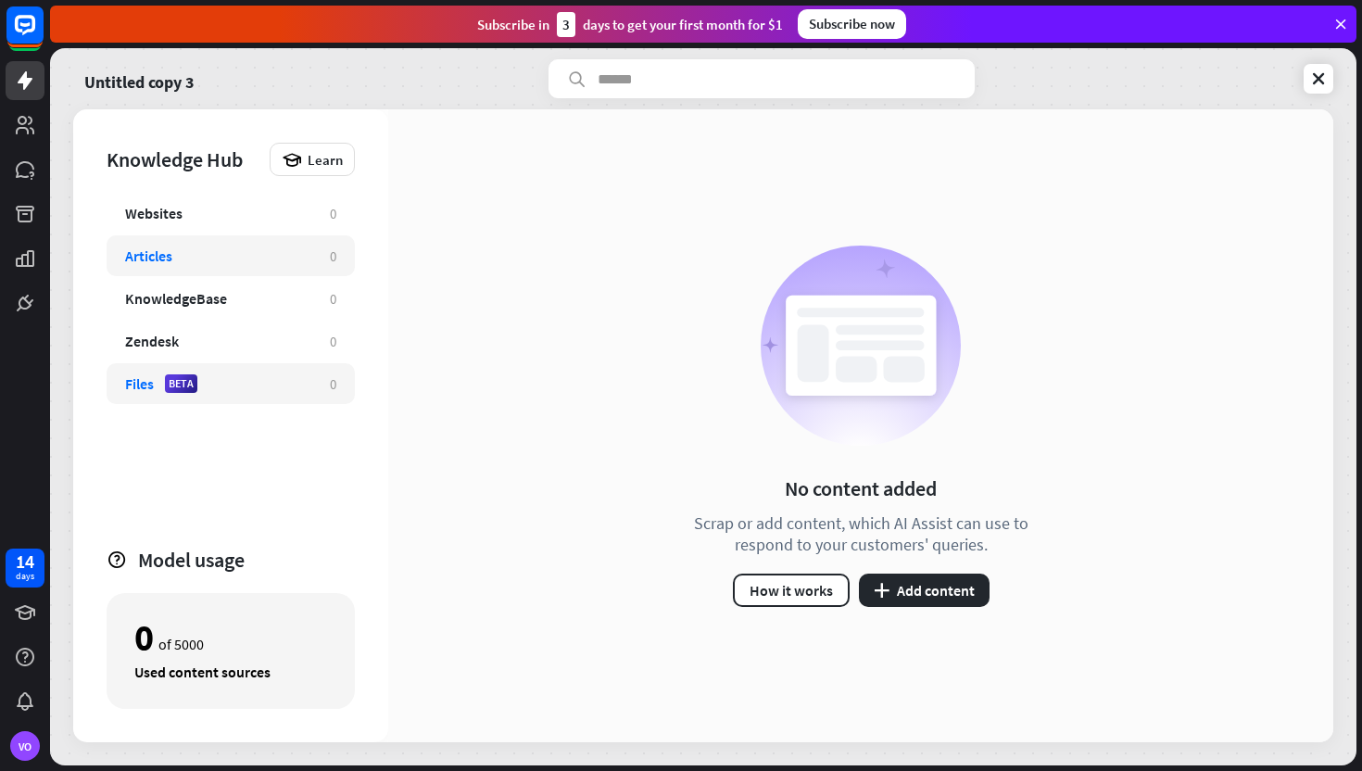
click at [182, 374] on div "BETA" at bounding box center [181, 383] width 32 height 19
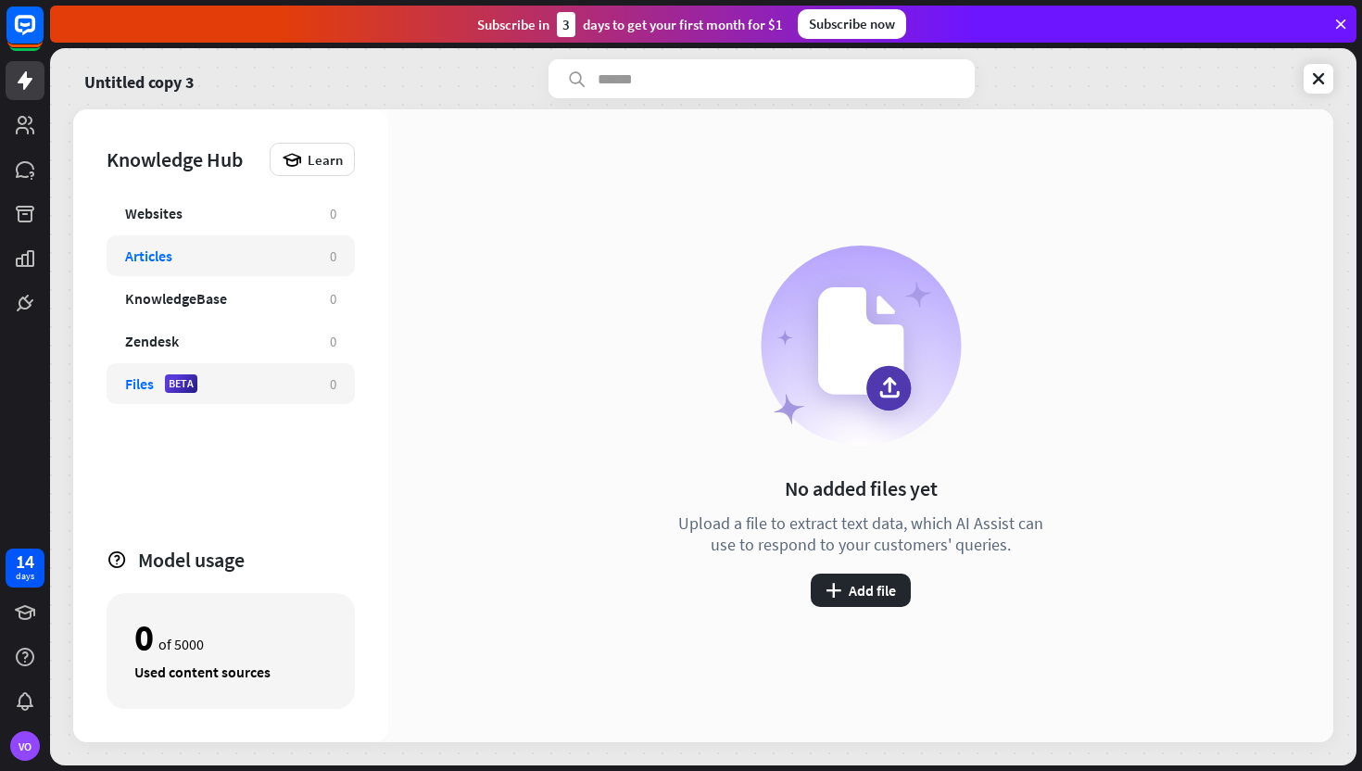
click at [178, 252] on div "Articles" at bounding box center [218, 255] width 186 height 19
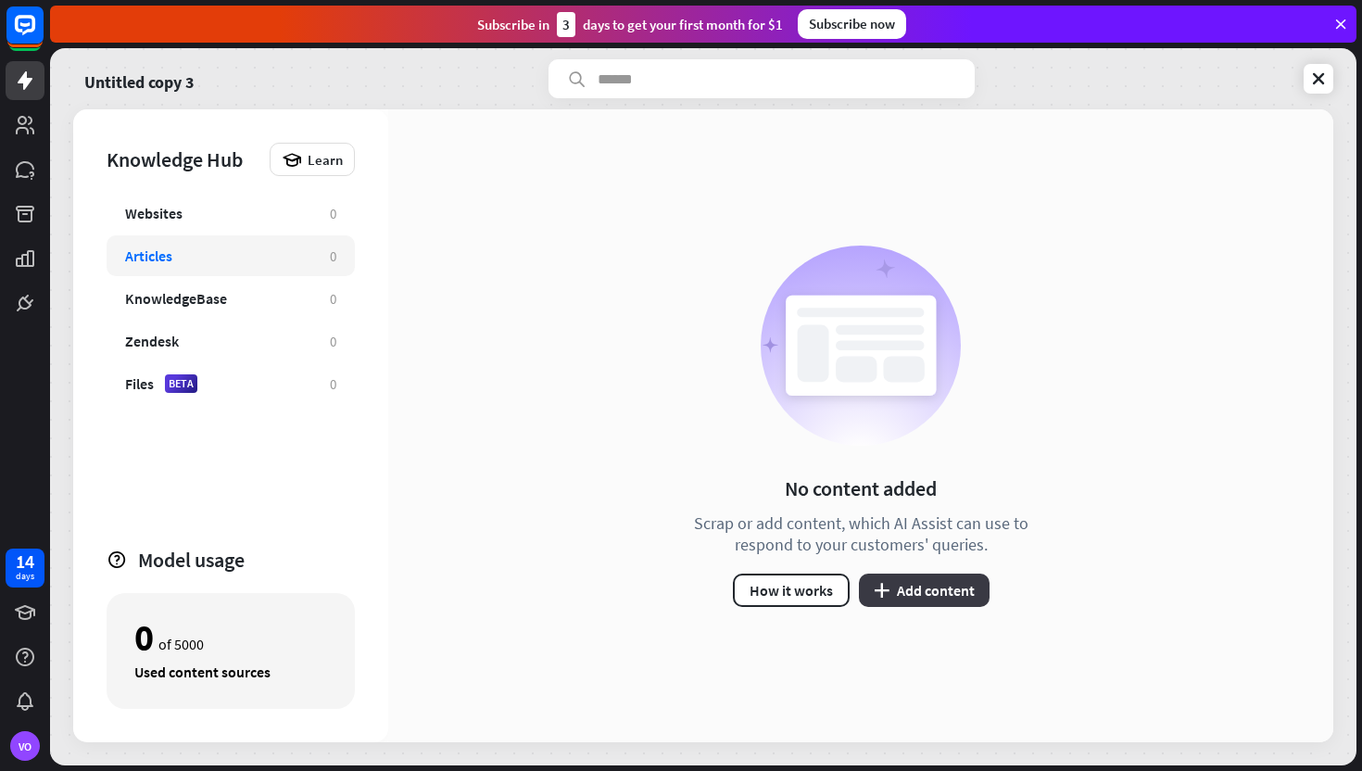
click at [927, 595] on button "plus Add content" at bounding box center [924, 590] width 131 height 33
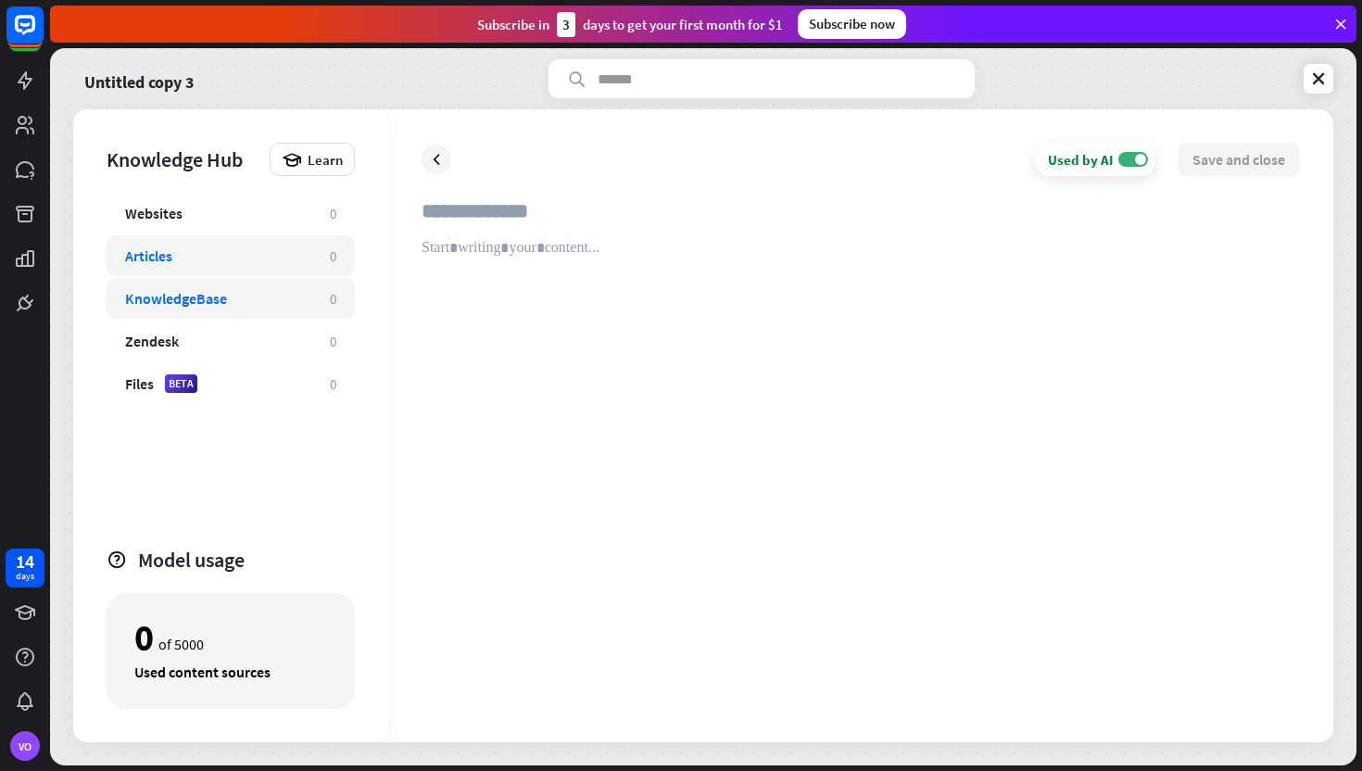
click at [219, 291] on div "KnowledgeBase" at bounding box center [176, 298] width 102 height 19
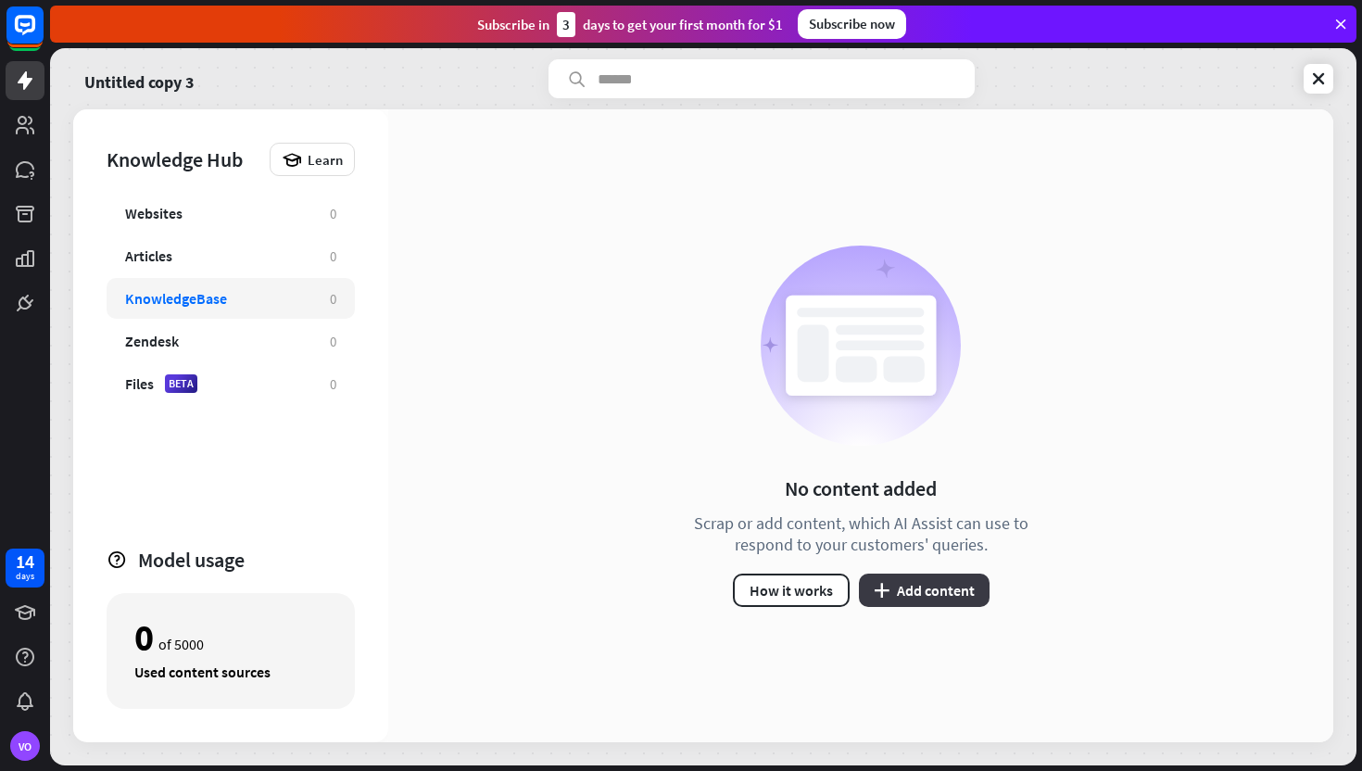
click at [919, 590] on button "plus Add content" at bounding box center [924, 590] width 131 height 33
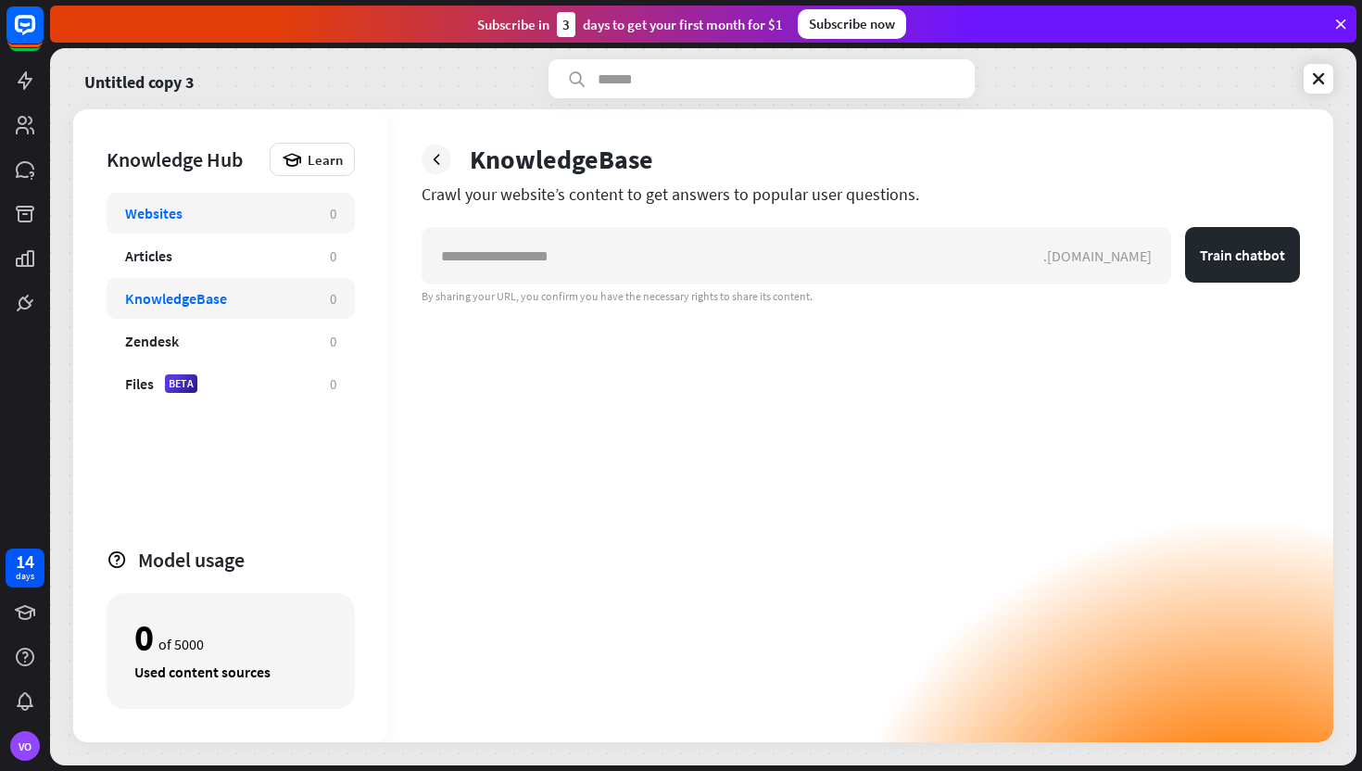
click at [180, 213] on div "Websites" at bounding box center [153, 213] width 57 height 19
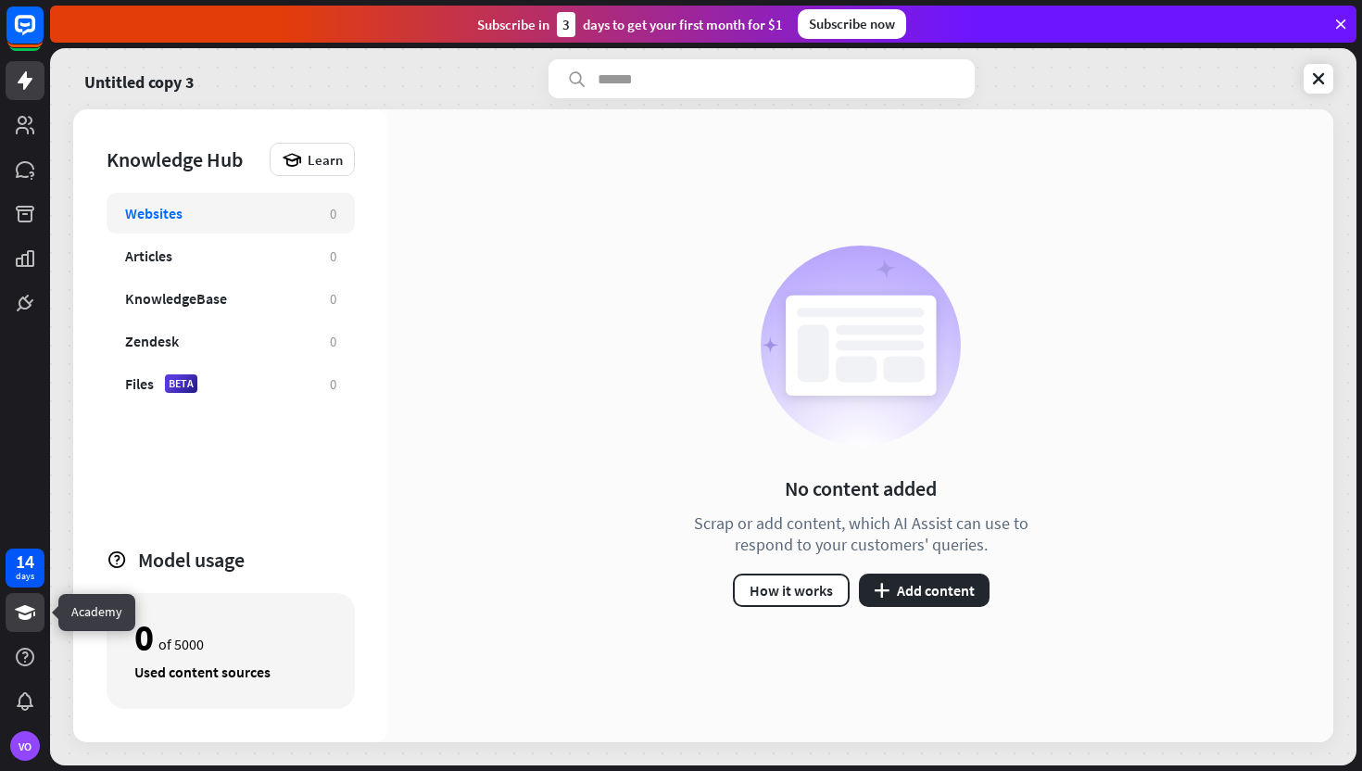
click at [24, 624] on link at bounding box center [25, 612] width 39 height 39
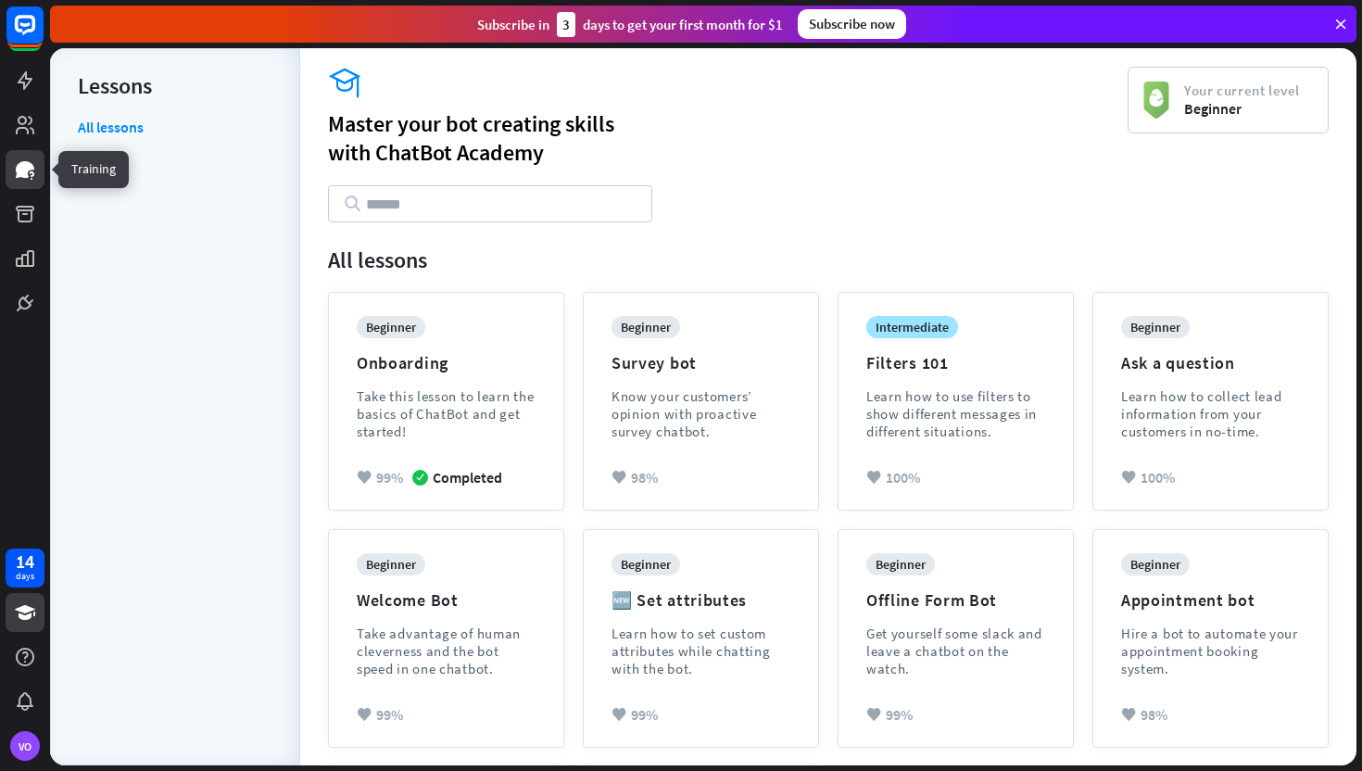
click at [21, 181] on link at bounding box center [25, 169] width 39 height 39
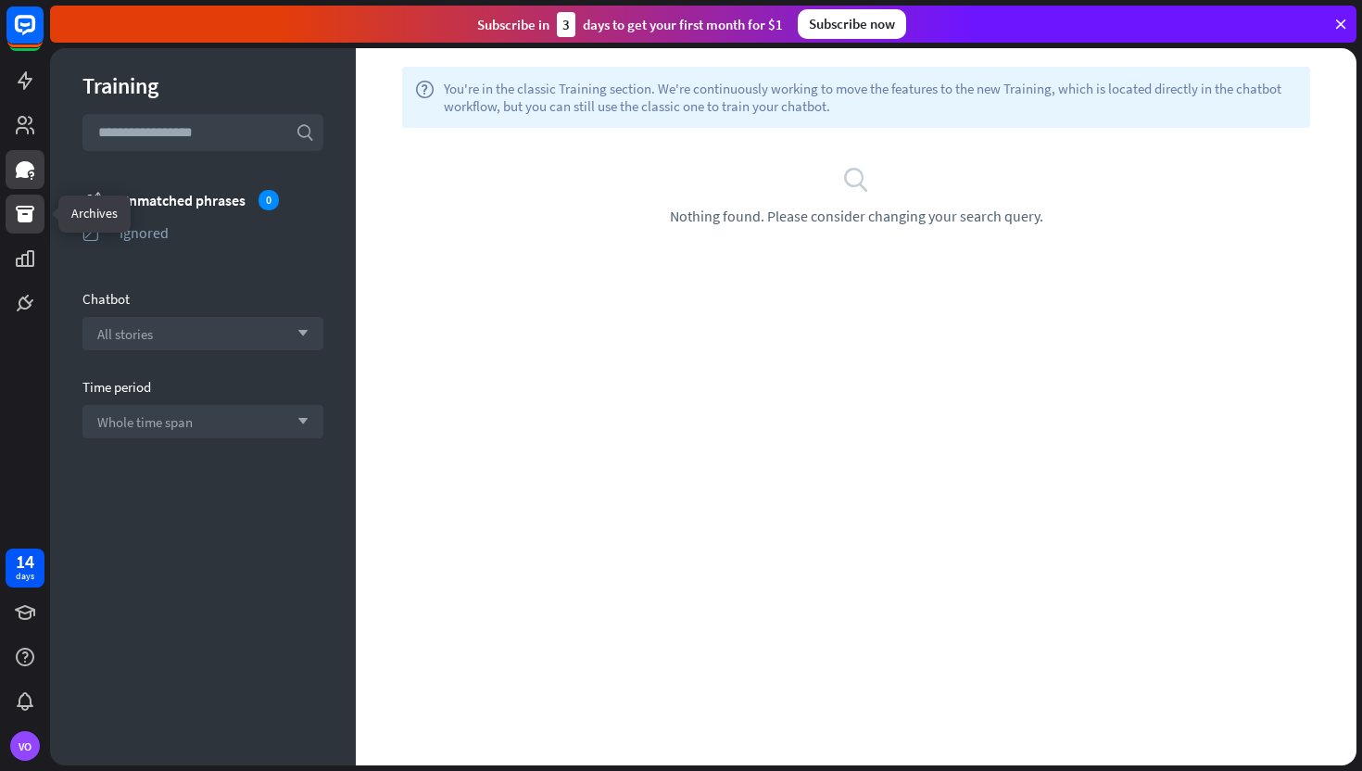
click at [17, 220] on icon at bounding box center [25, 214] width 22 height 22
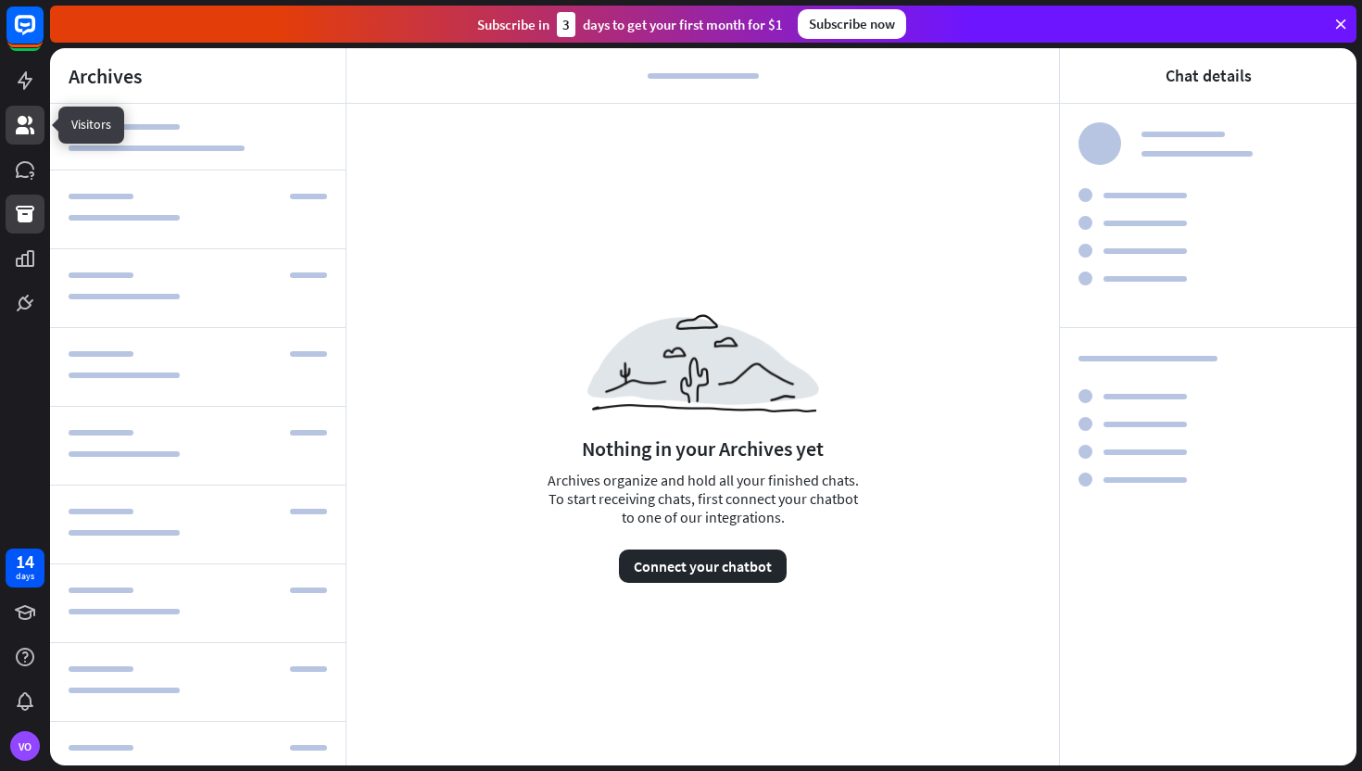
click at [28, 118] on icon at bounding box center [25, 125] width 19 height 19
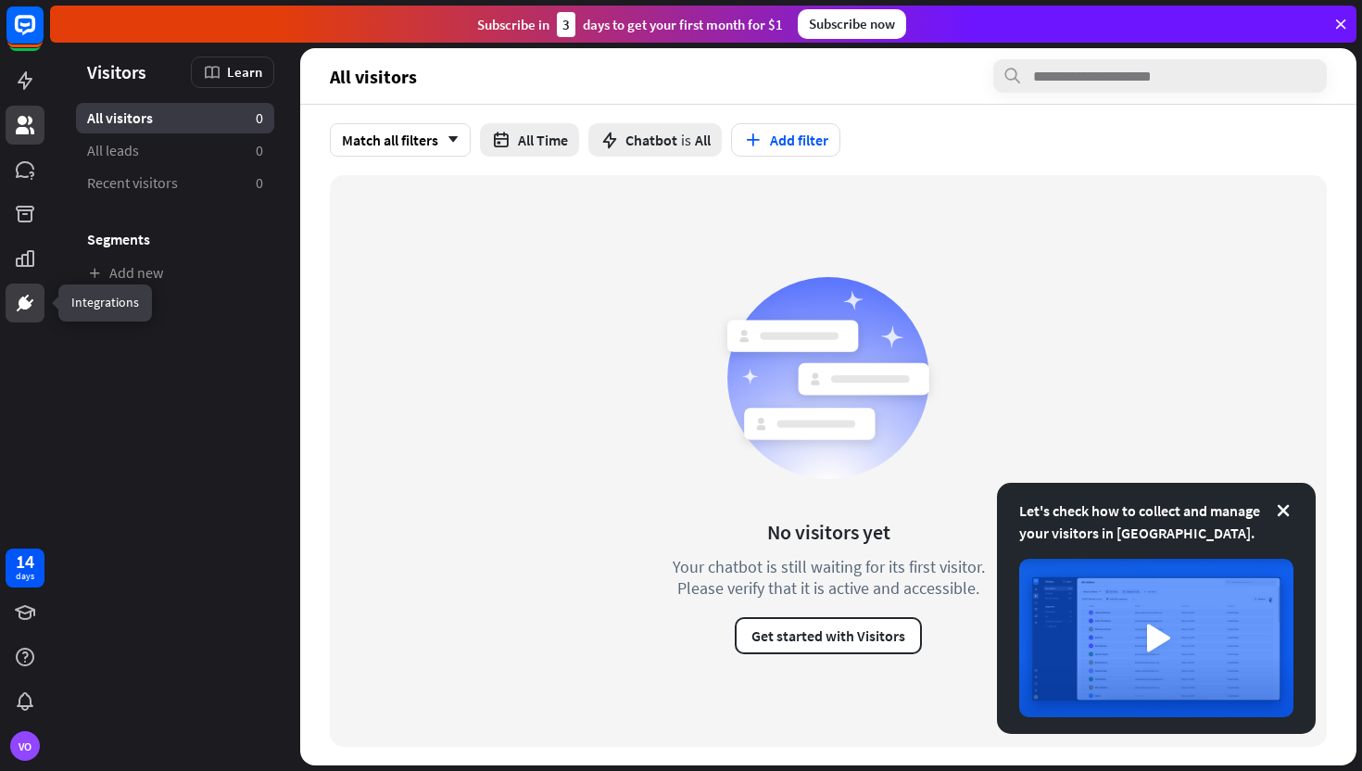
click at [24, 316] on link at bounding box center [25, 303] width 39 height 39
